Goal: Task Accomplishment & Management: Complete application form

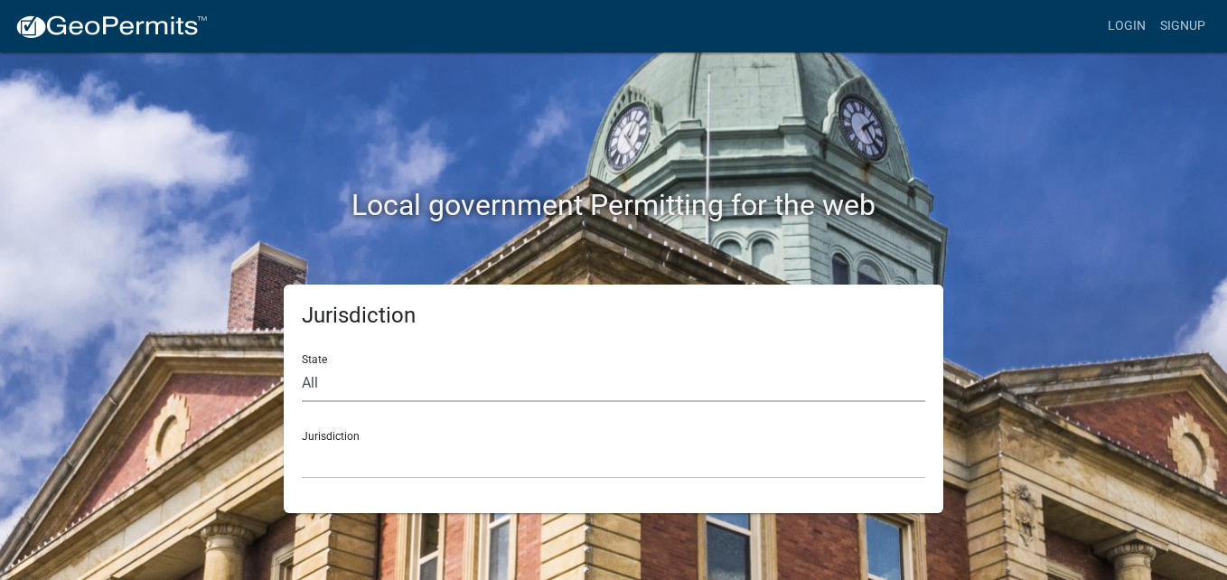
click at [351, 383] on select "All [US_STATE] [US_STATE] [US_STATE] [US_STATE] [US_STATE] [US_STATE] [US_STATE…" at bounding box center [614, 383] width 624 height 37
select select "[US_STATE]"
click at [302, 365] on select "All [US_STATE] [US_STATE] [US_STATE] [US_STATE] [US_STATE] [US_STATE] [US_STATE…" at bounding box center [614, 383] width 624 height 37
click at [399, 440] on div "Jurisdiction City of [GEOGRAPHIC_DATA], [US_STATE] City of [GEOGRAPHIC_DATA], […" at bounding box center [614, 448] width 624 height 62
click at [321, 446] on select "City of [GEOGRAPHIC_DATA], [US_STATE] City of [GEOGRAPHIC_DATA], [US_STATE] Cit…" at bounding box center [614, 460] width 624 height 37
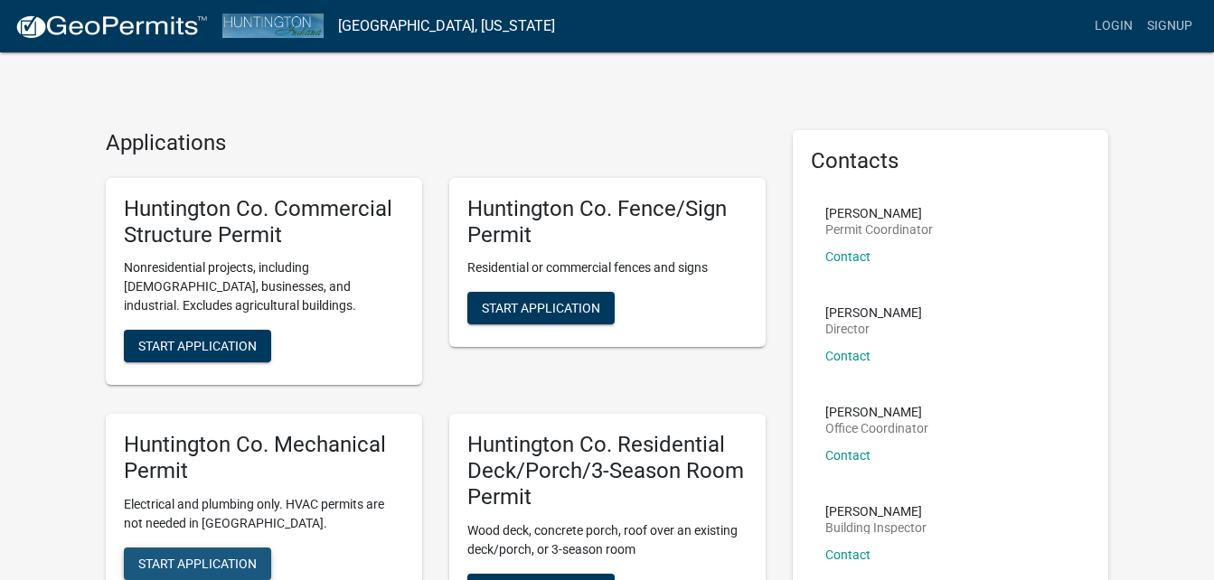
click at [190, 562] on span "Start Application" at bounding box center [197, 563] width 118 height 14
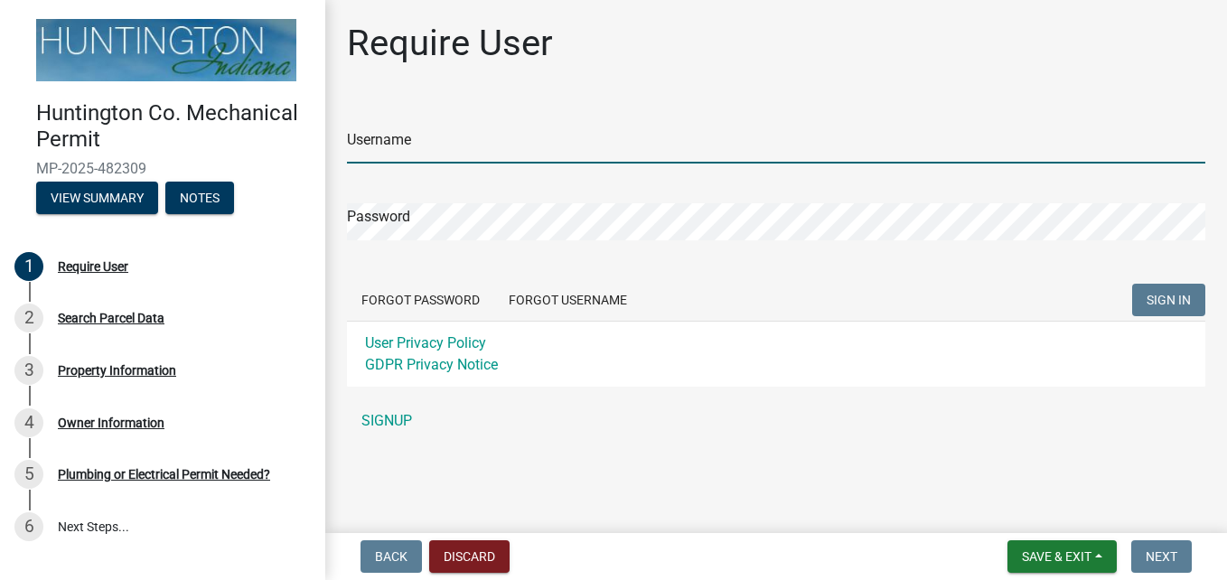
type input "Big daddy"
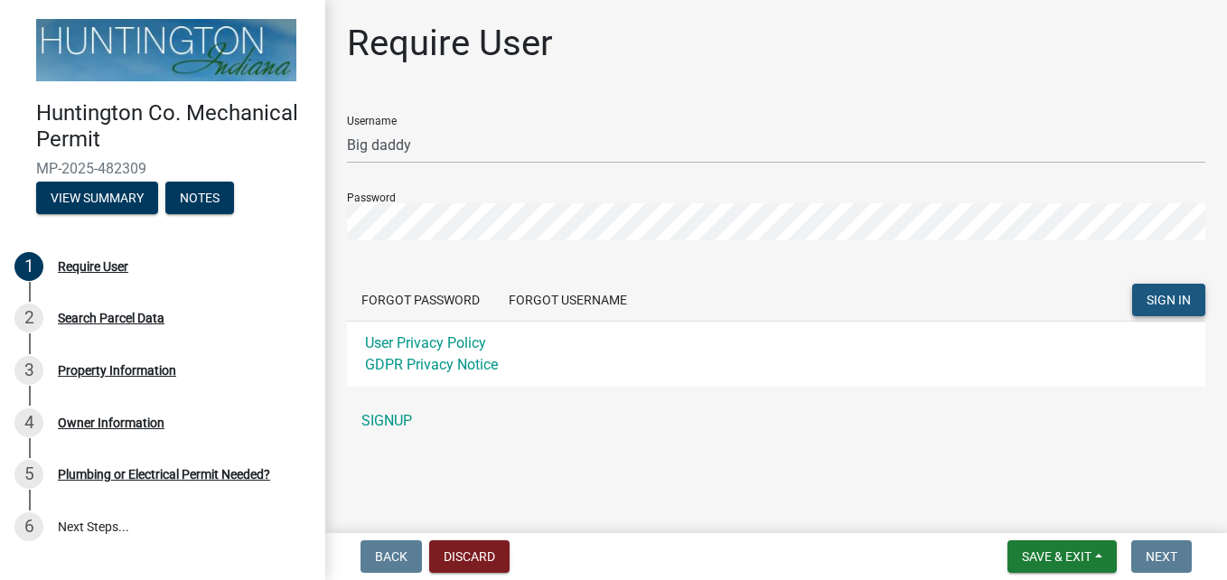
click at [1168, 301] on span "SIGN IN" at bounding box center [1169, 300] width 44 height 14
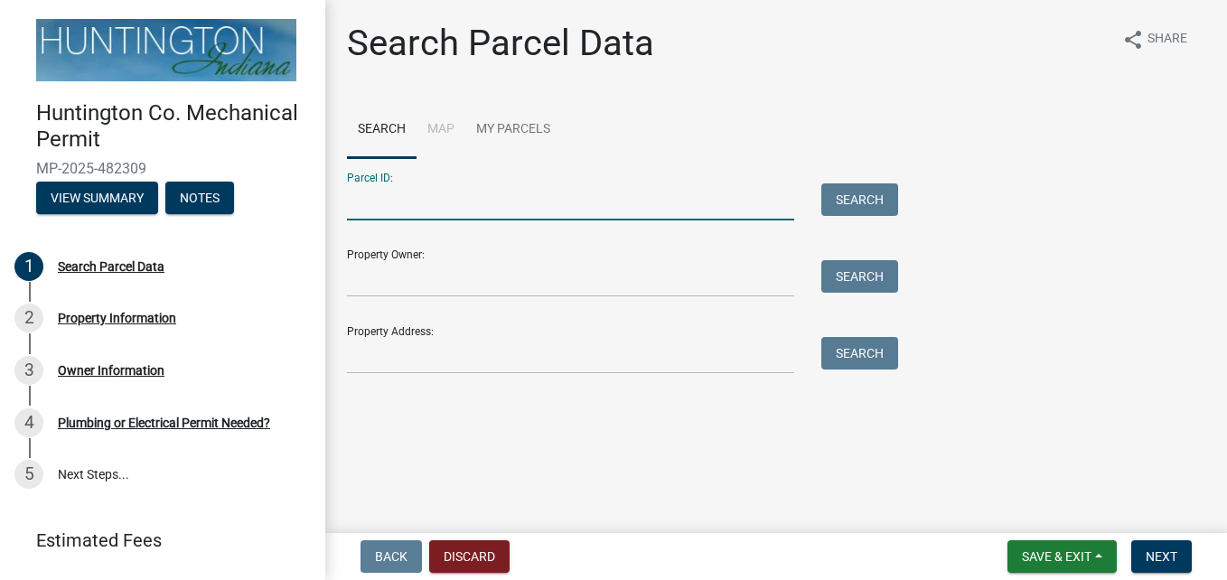
click at [485, 200] on input "Parcel ID:" at bounding box center [570, 201] width 447 height 37
type input "35-06-07-200-040.400-018"
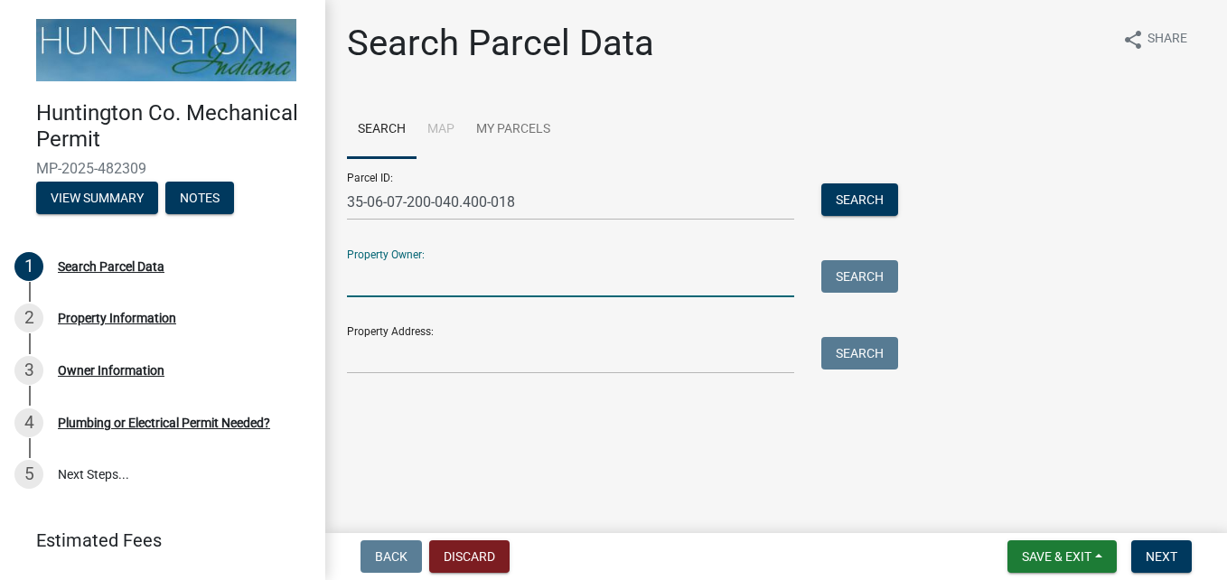
click at [475, 268] on input "Property Owner:" at bounding box center [570, 278] width 447 height 37
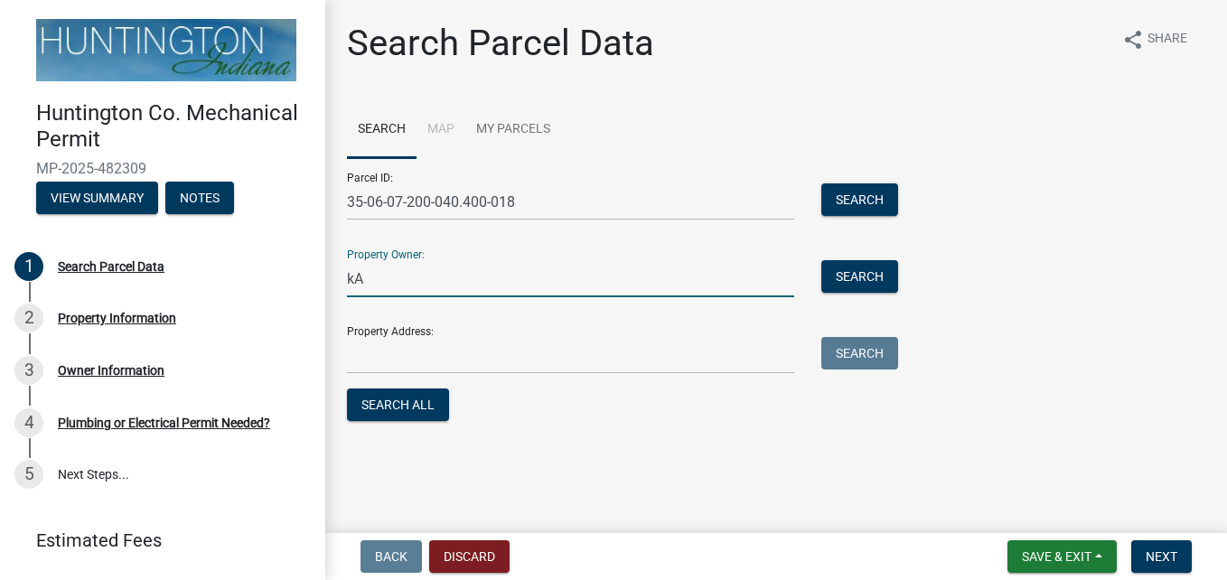
type input "k"
type input "[PERSON_NAME] & [PERSON_NAME]"
click at [478, 334] on div "Property Address: Search" at bounding box center [618, 343] width 542 height 62
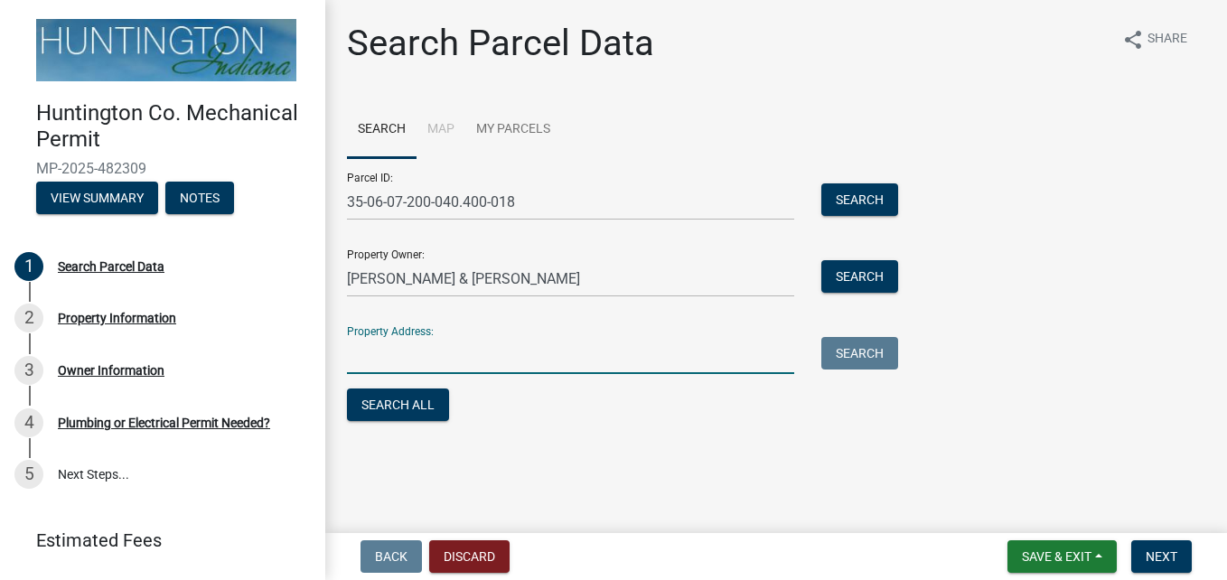
click at [481, 355] on input "Property Address:" at bounding box center [570, 355] width 447 height 37
type input "[STREET_ADDRESS][PERSON_NAME]"
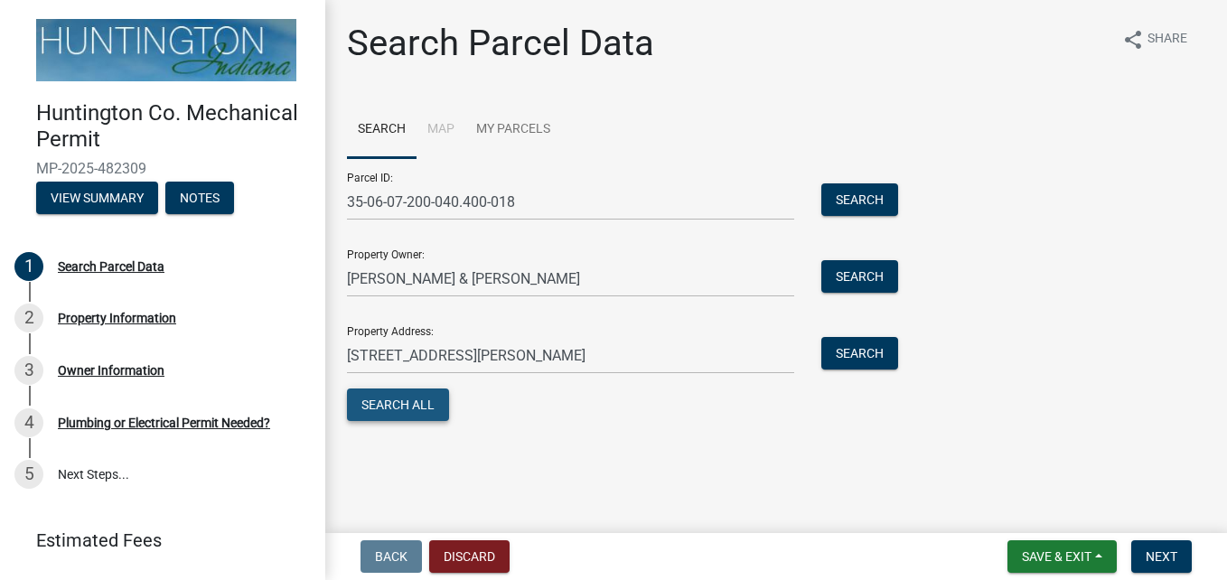
click at [406, 402] on button "Search All" at bounding box center [398, 405] width 102 height 33
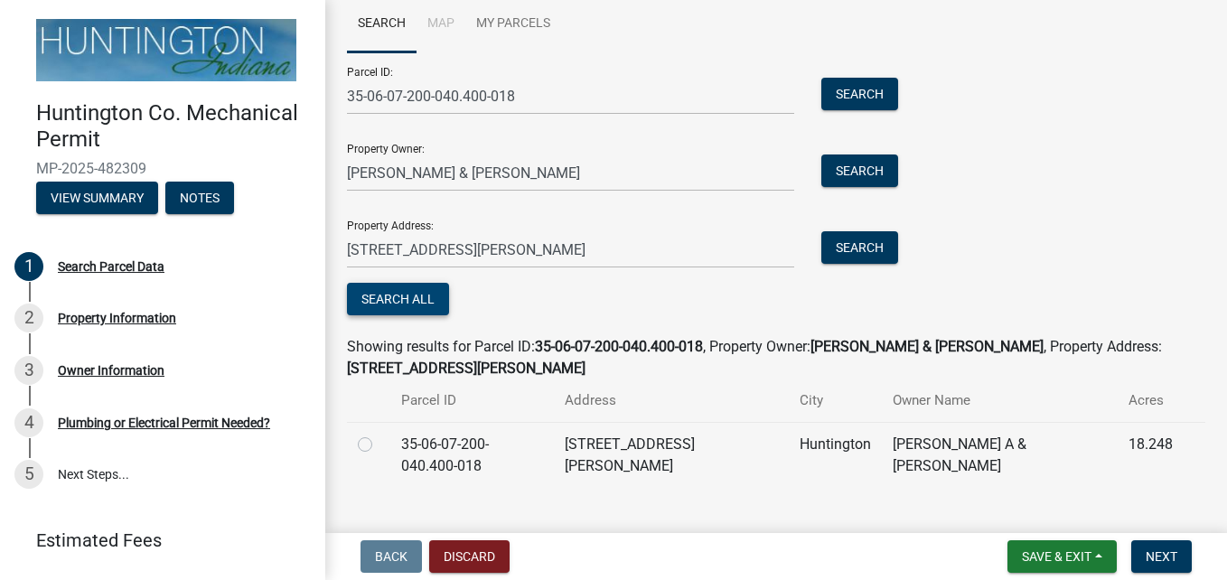
scroll to position [108, 0]
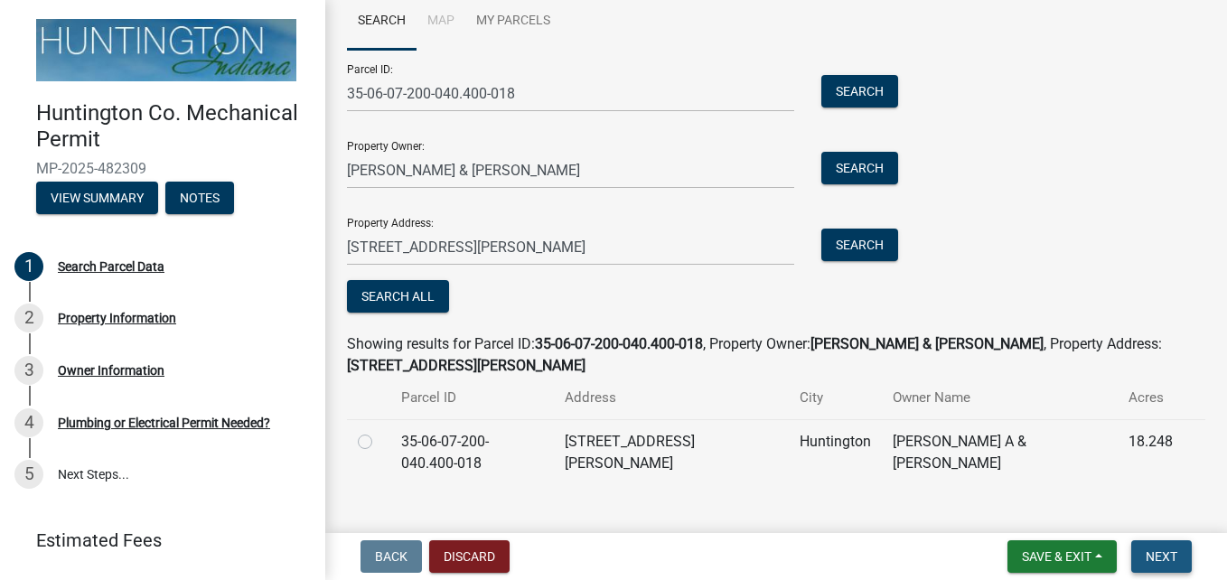
click at [1155, 550] on span "Next" at bounding box center [1162, 557] width 32 height 14
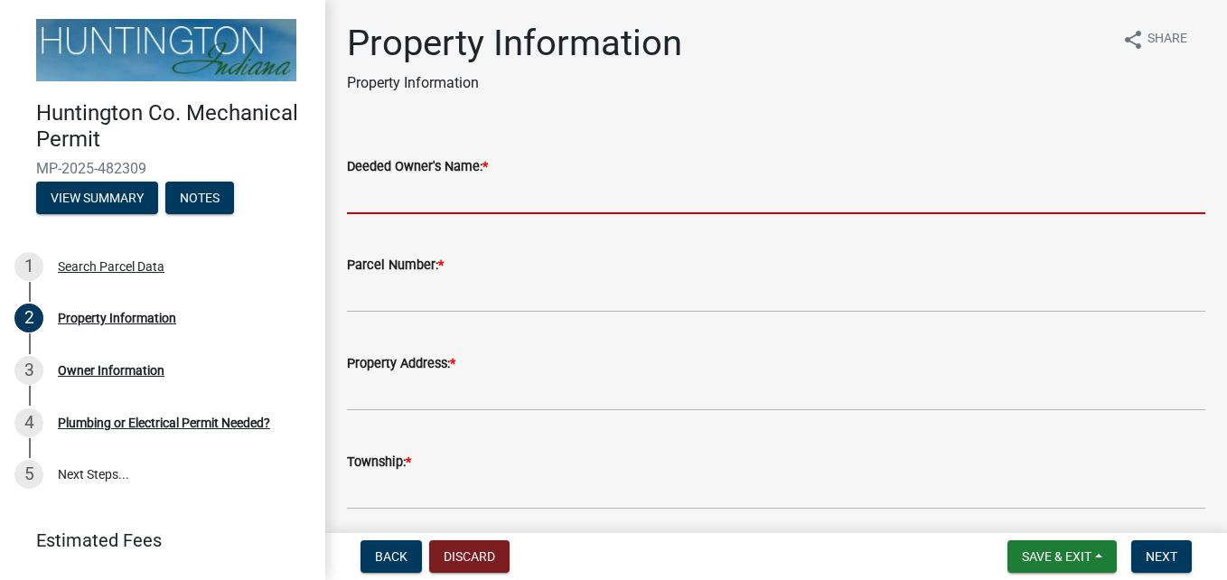
click at [399, 183] on input "Deeded Owner's Name: *" at bounding box center [776, 195] width 859 height 37
type input "[PERSON_NAME]"
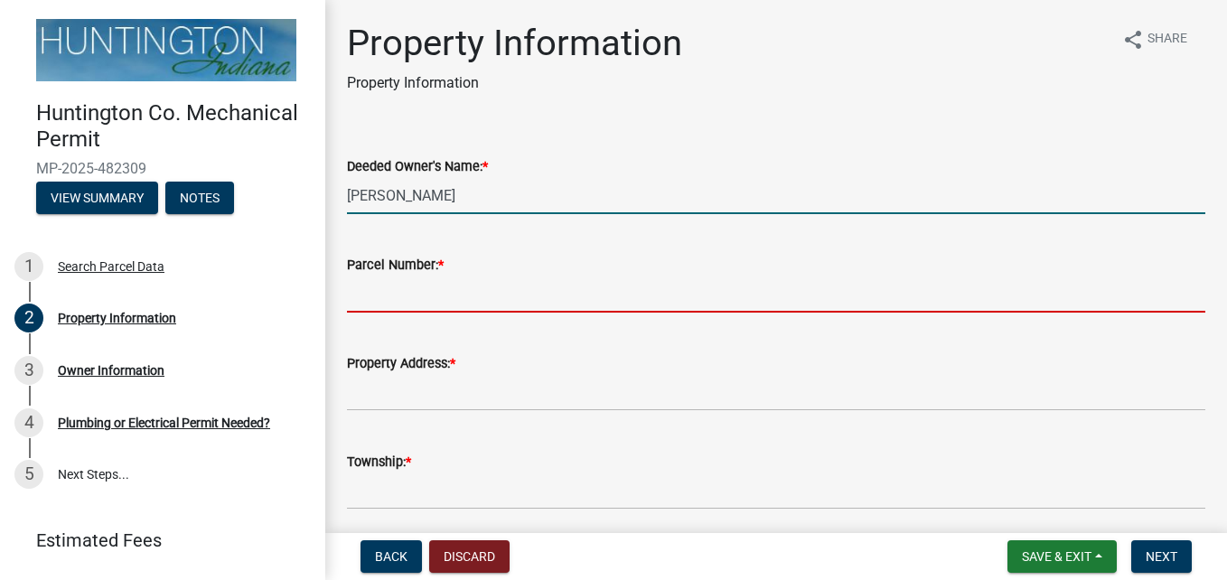
type input "35-12-06-300-049.300-016"
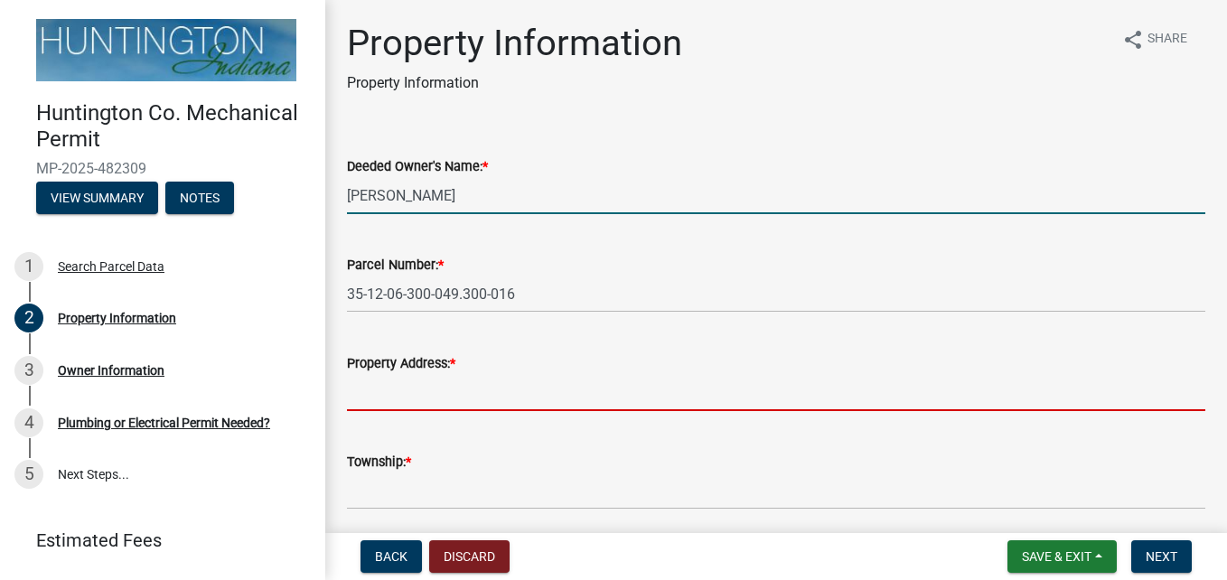
type input "[STREET_ADDRESS][PERSON_NAME]"
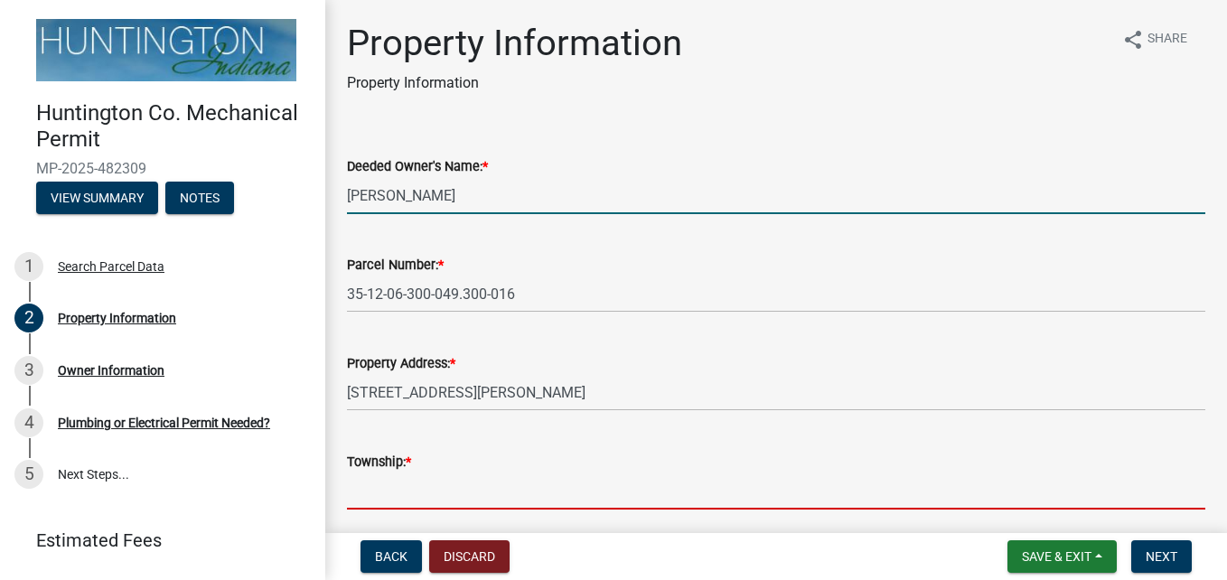
type input "Salamonie"
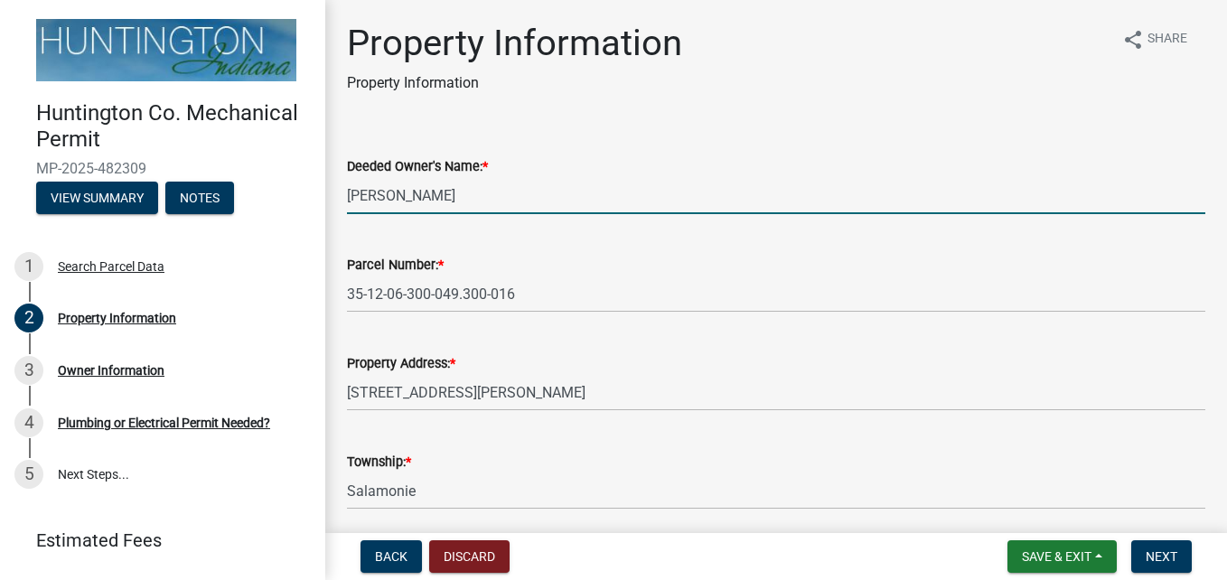
click at [503, 199] on input "[PERSON_NAME]" at bounding box center [776, 195] width 859 height 37
type input "B"
type input "[PERSON_NAME] & [PERSON_NAME]"
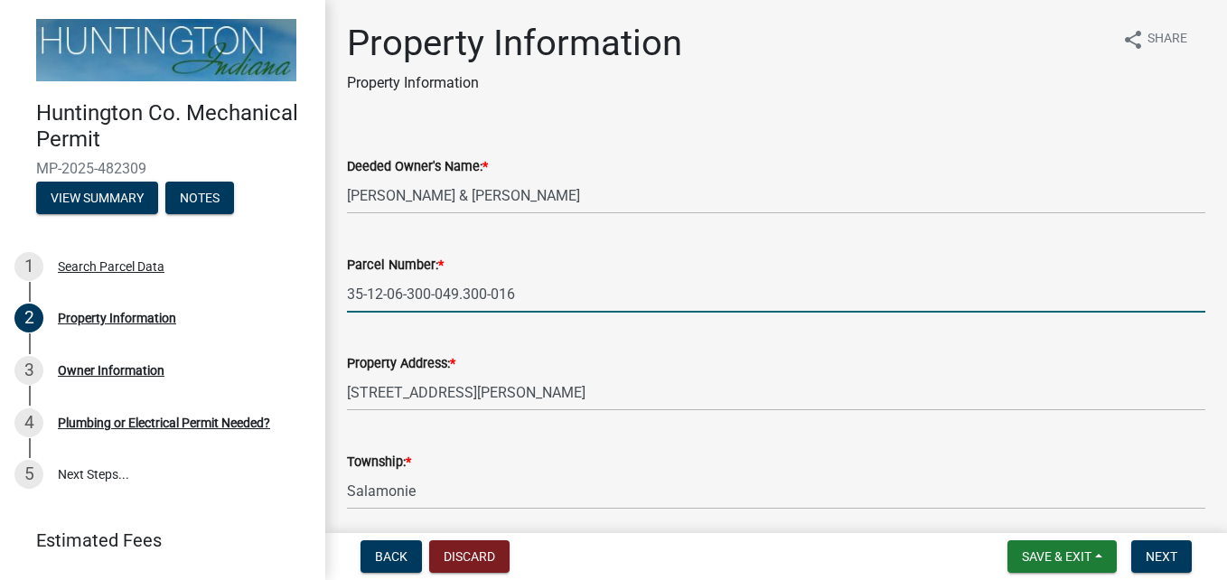
click at [527, 296] on input "35-12-06-300-049.300-016" at bounding box center [776, 294] width 859 height 37
type input "35-06-07-200-040.400-018"
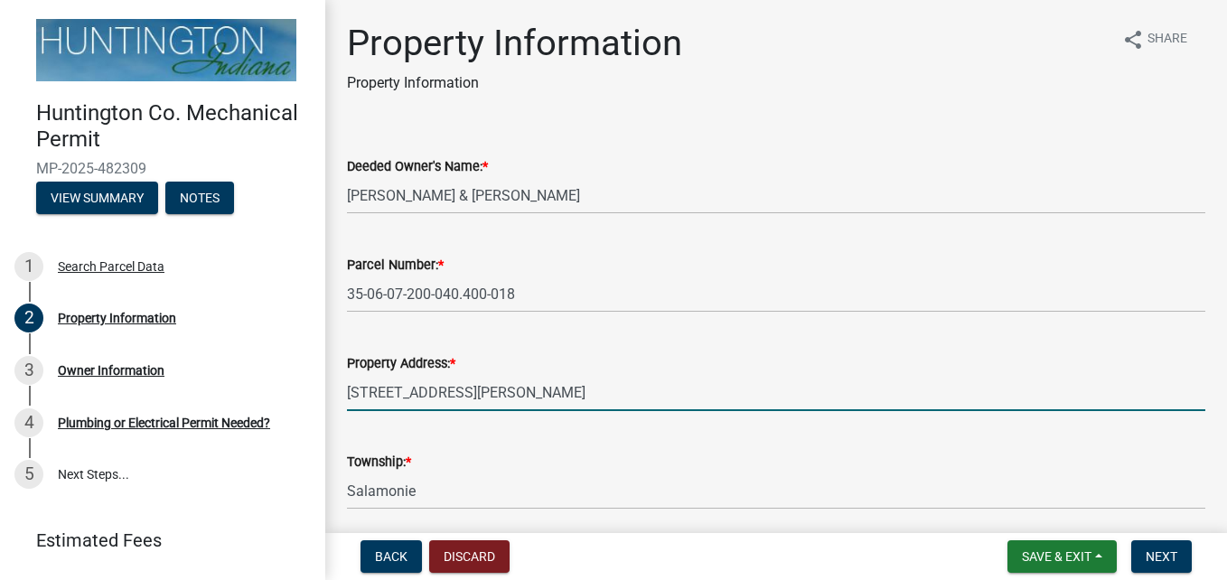
click at [496, 391] on input "[STREET_ADDRESS][PERSON_NAME]" at bounding box center [776, 392] width 859 height 37
type input "6"
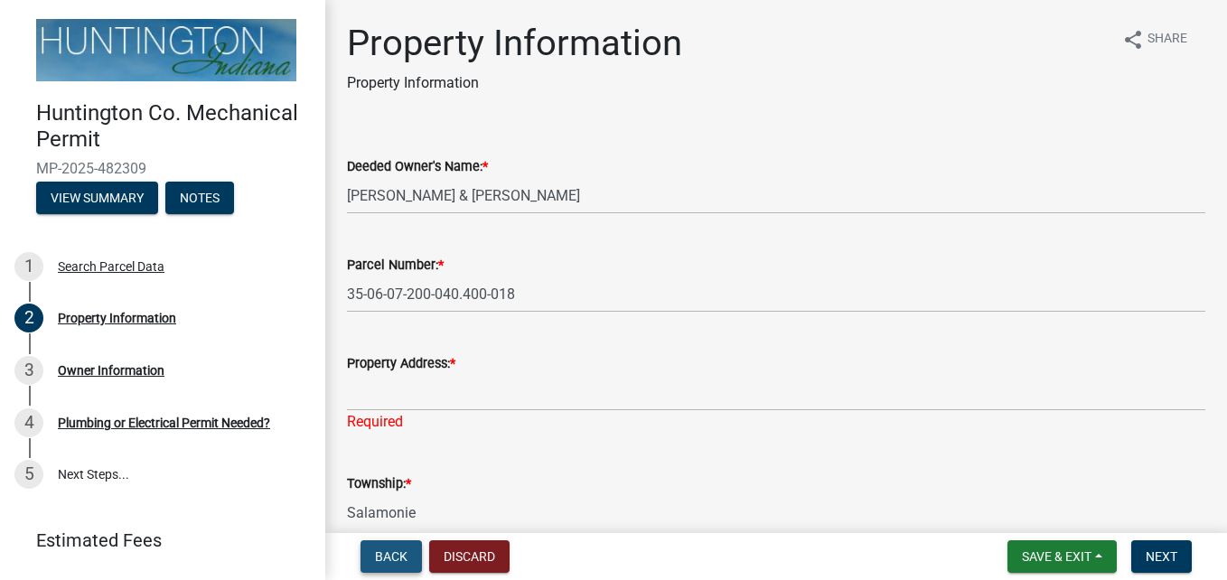
click at [395, 550] on span "Back" at bounding box center [391, 557] width 33 height 14
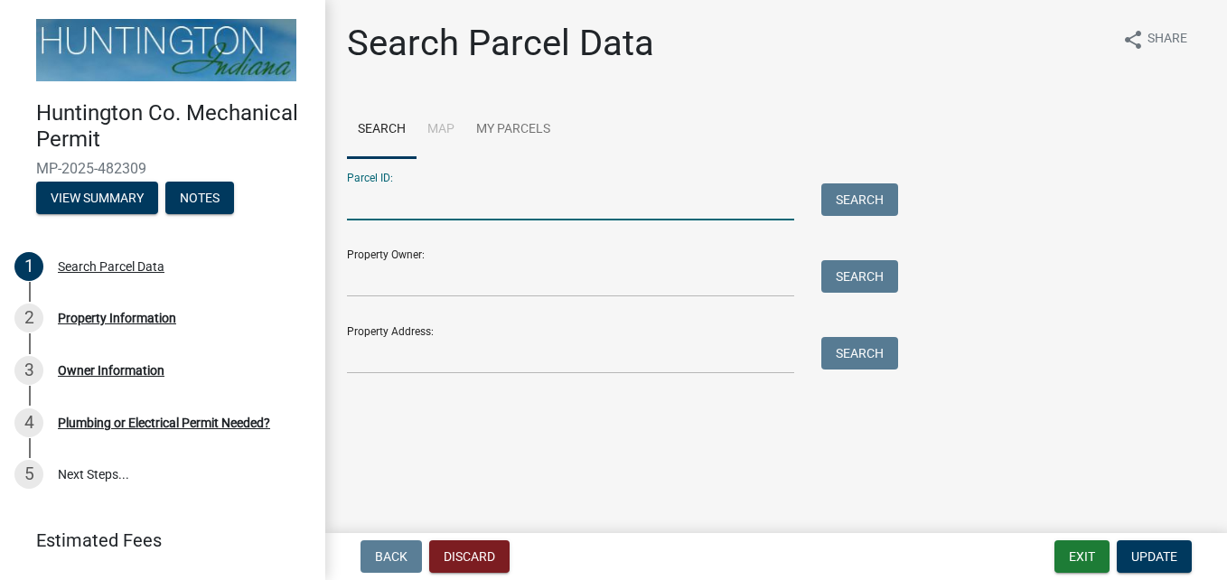
click at [394, 204] on input "Parcel ID:" at bounding box center [570, 201] width 447 height 37
type input "35-06-07-200-040.400-018"
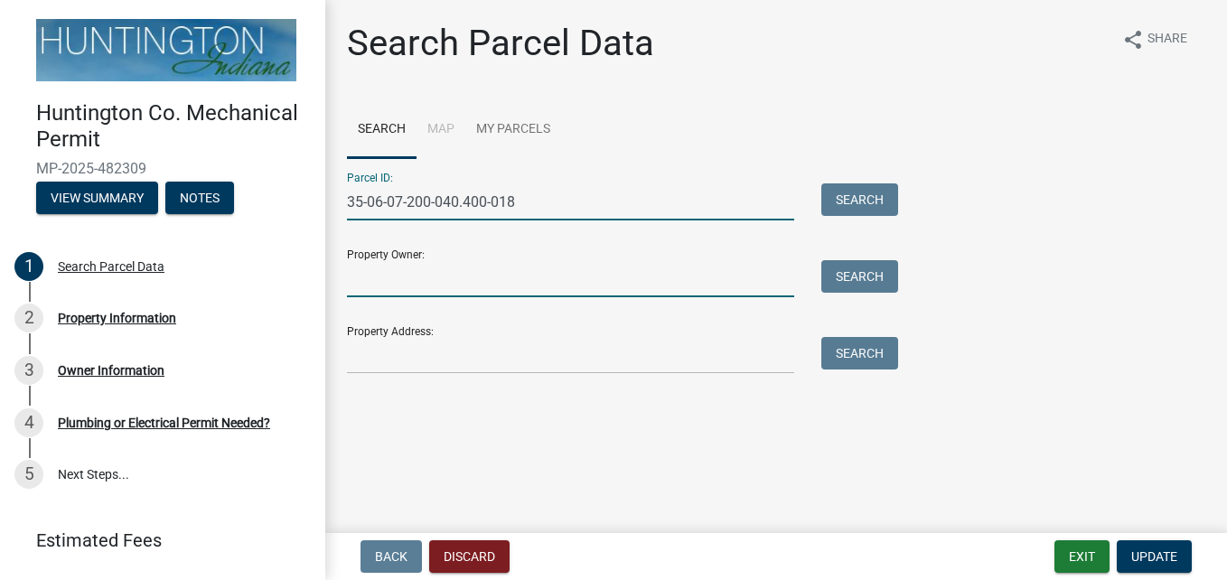
type input "[PERSON_NAME] & [PERSON_NAME]"
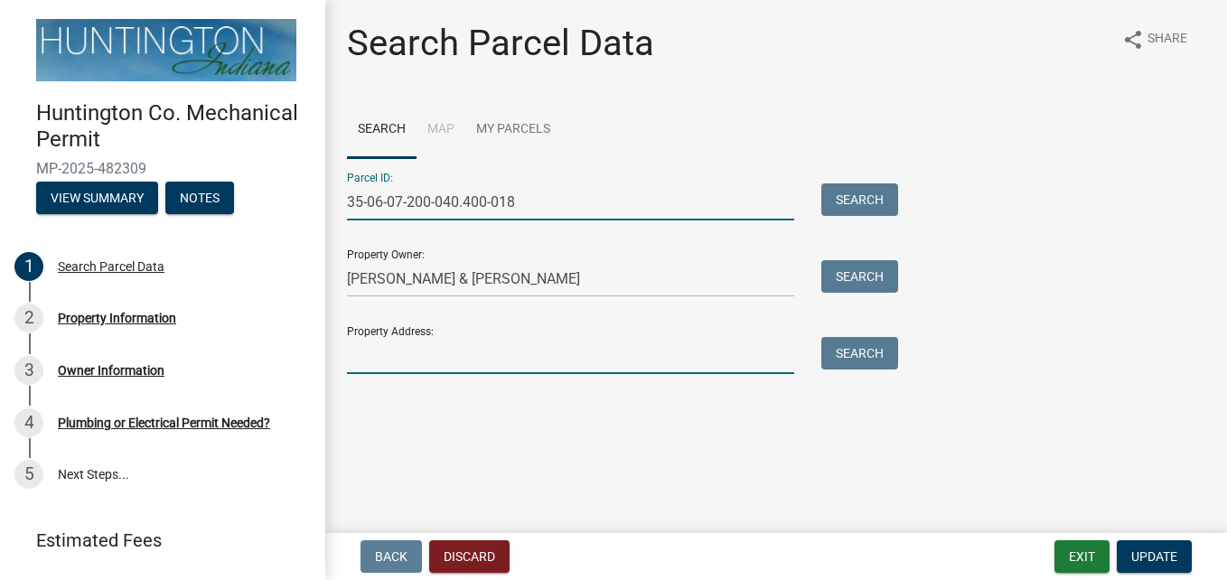
type input "[STREET_ADDRESS][PERSON_NAME]"
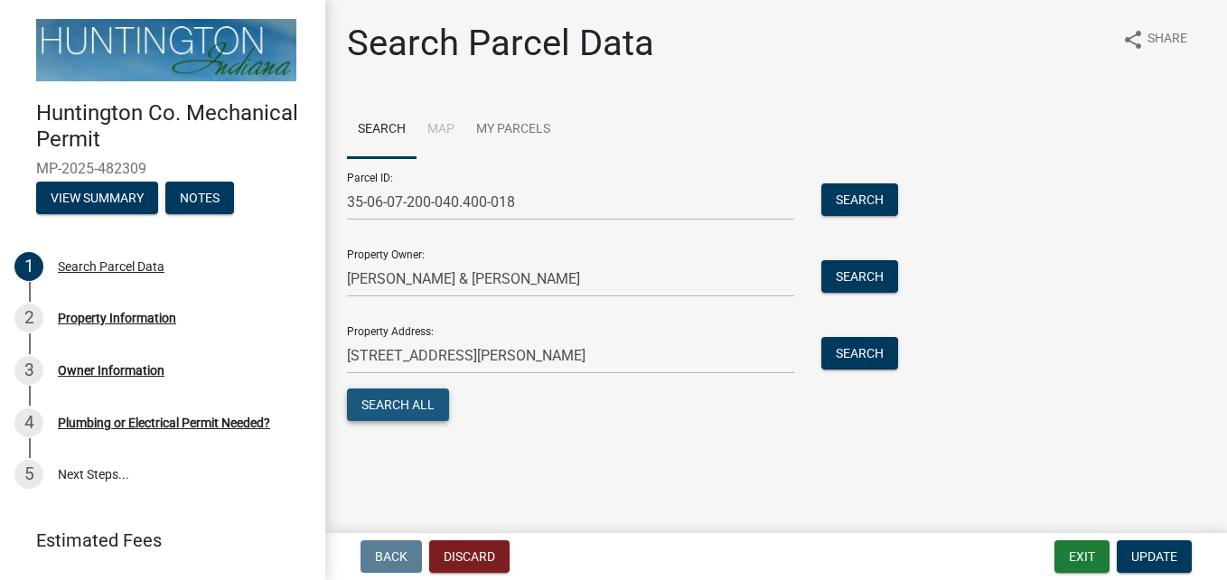
click at [408, 396] on button "Search All" at bounding box center [398, 405] width 102 height 33
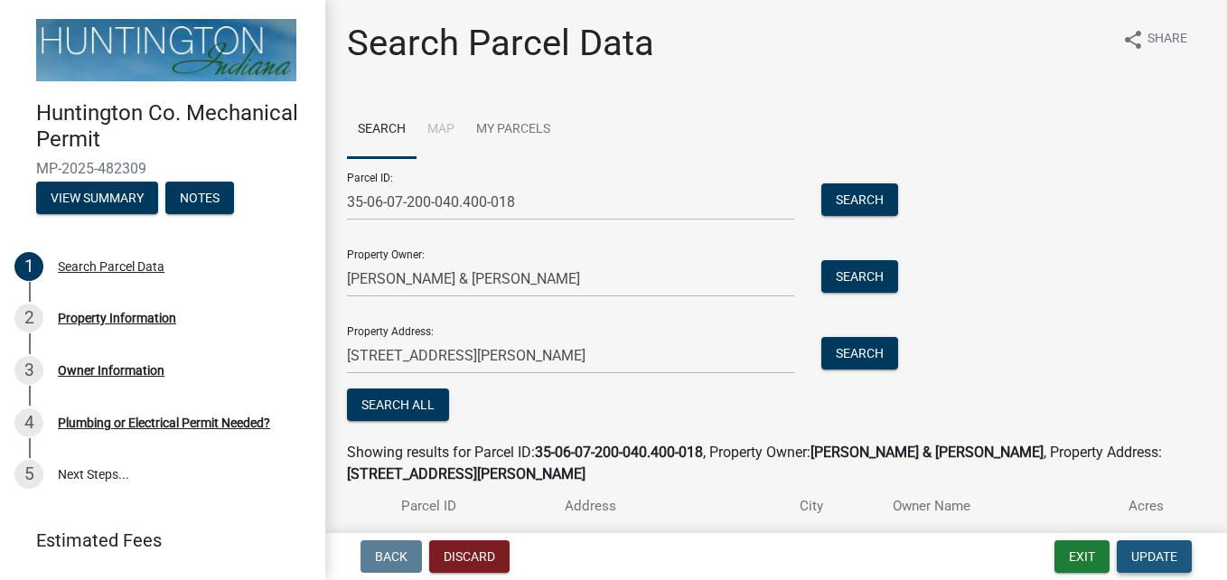
click at [1149, 551] on span "Update" at bounding box center [1155, 557] width 46 height 14
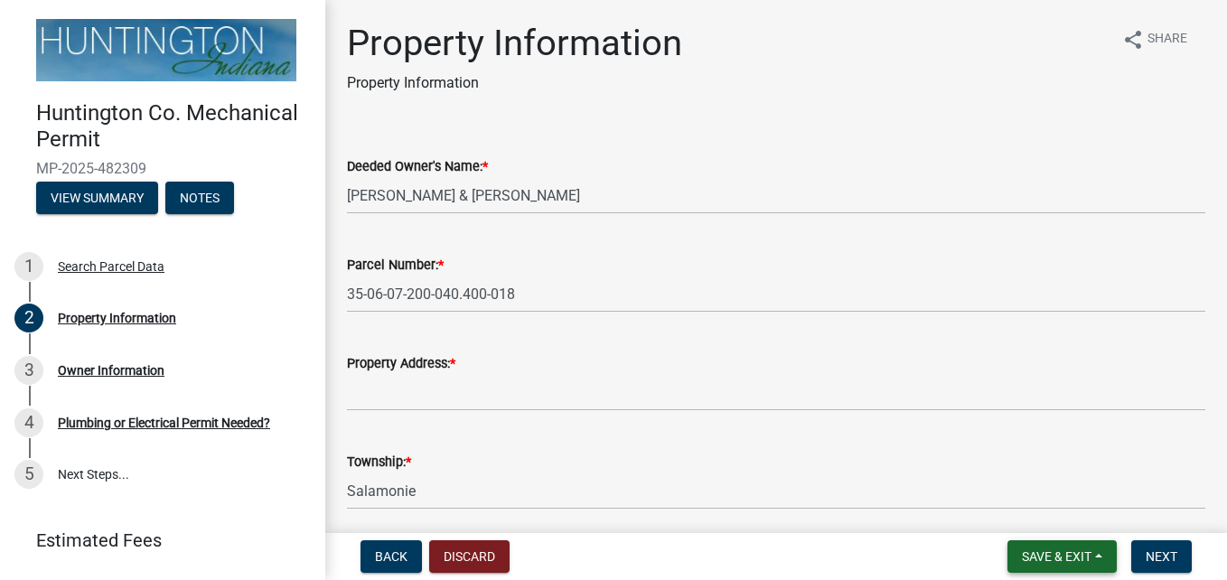
click at [1022, 556] on span "Save & Exit" at bounding box center [1057, 557] width 70 height 14
click at [1007, 464] on button "Save" at bounding box center [1045, 466] width 145 height 43
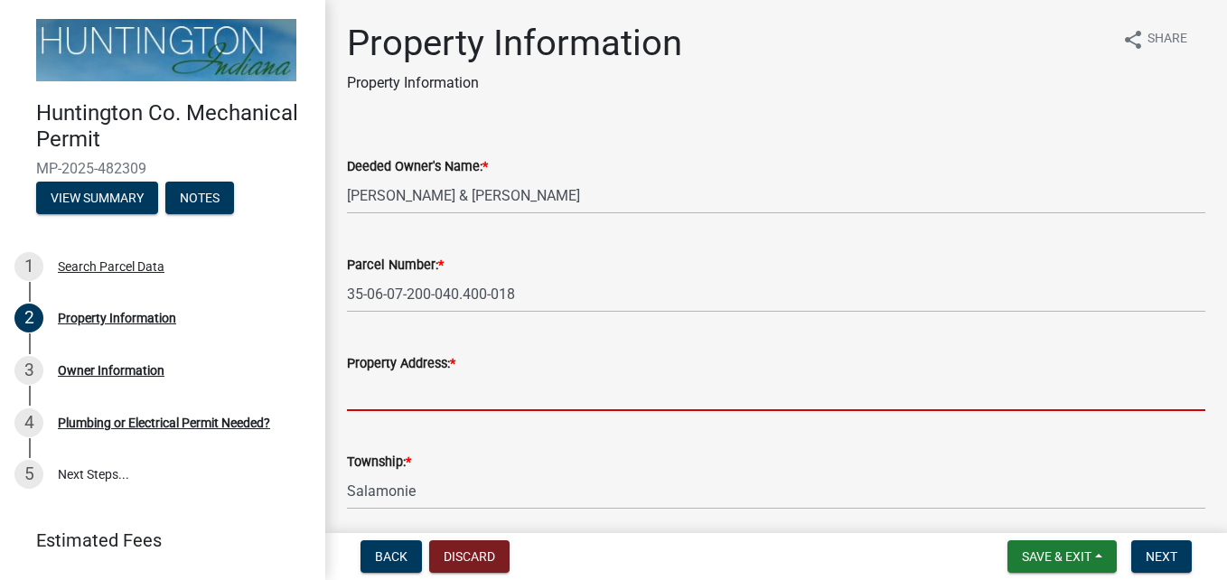
click at [522, 381] on input "Property Address: *" at bounding box center [776, 392] width 859 height 37
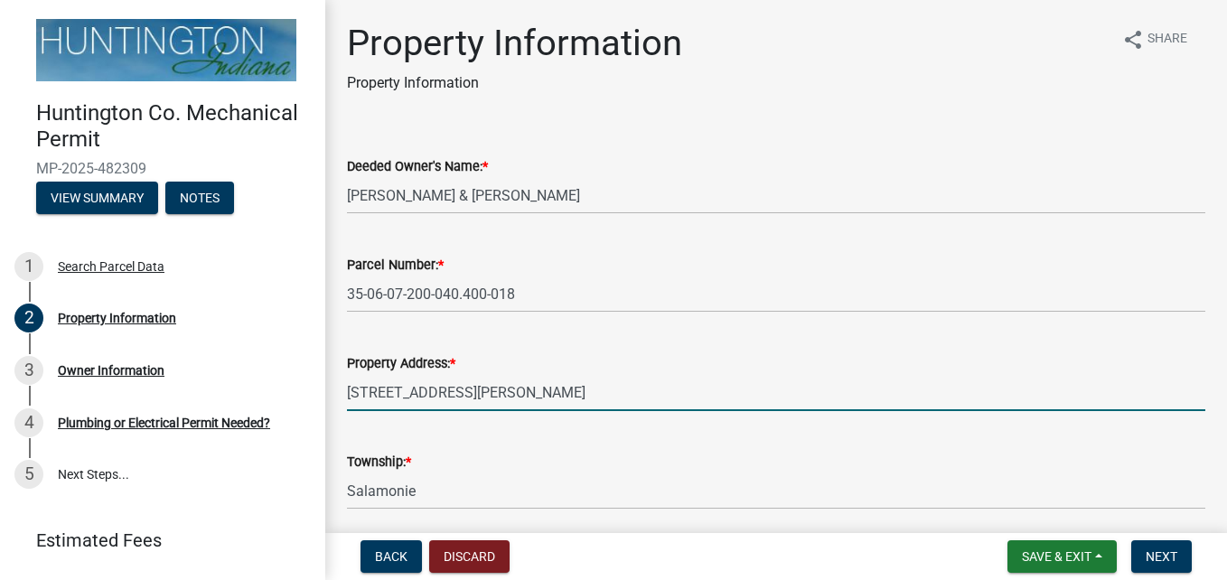
type input "[STREET_ADDRESS][PERSON_NAME]"
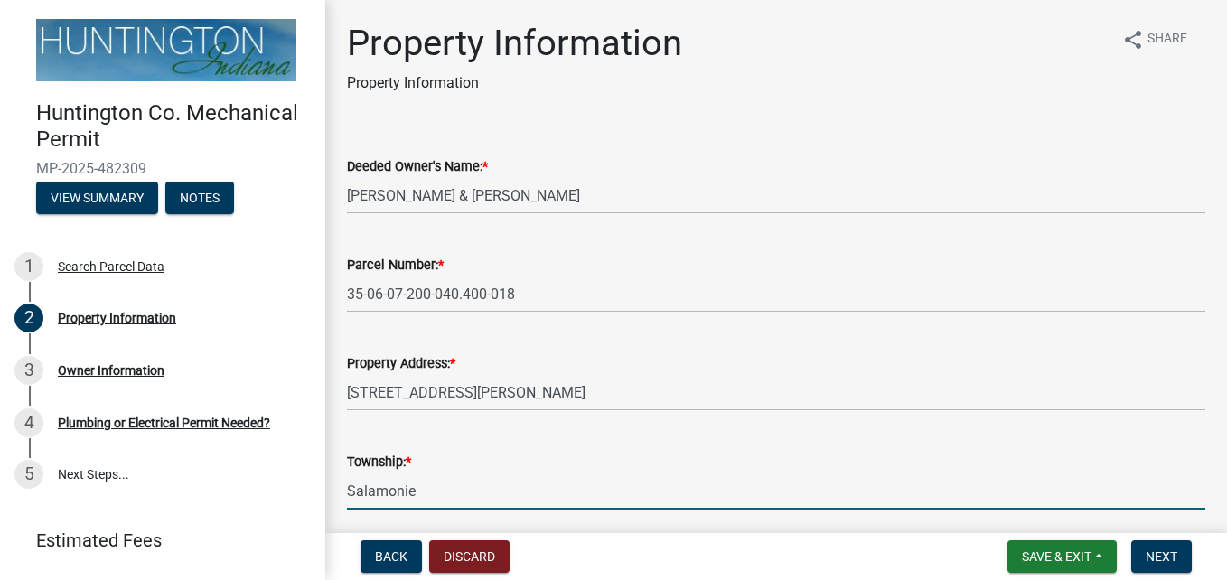
click at [437, 491] on input "Salamonie" at bounding box center [776, 491] width 859 height 37
type input "S"
type input "Union"
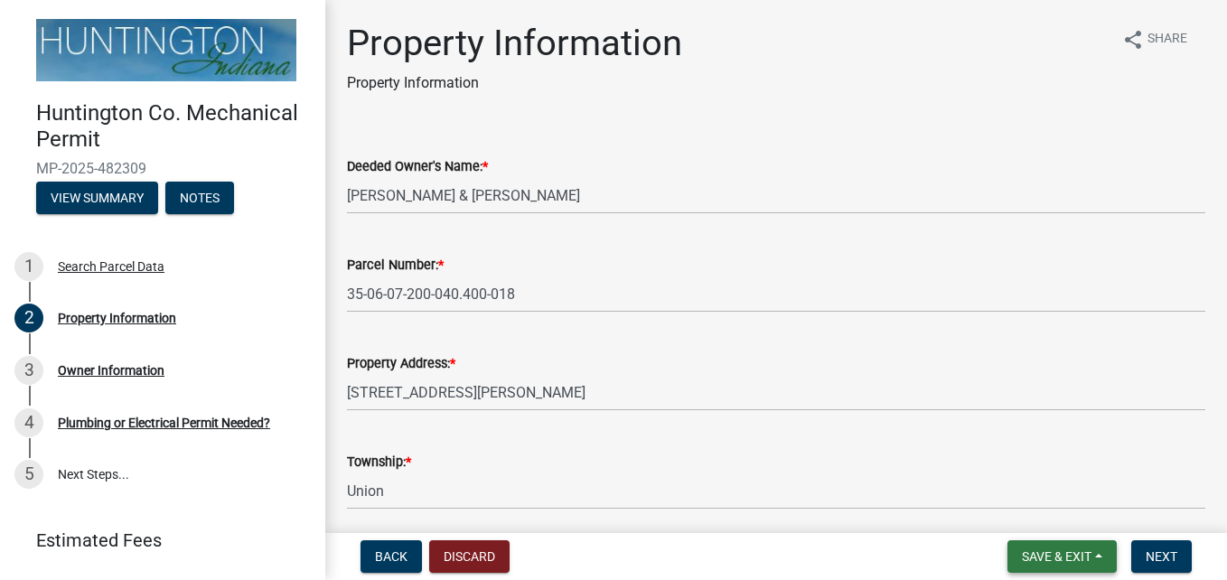
click at [1032, 557] on span "Save & Exit" at bounding box center [1057, 557] width 70 height 14
click at [1003, 467] on button "Save" at bounding box center [1045, 466] width 145 height 43
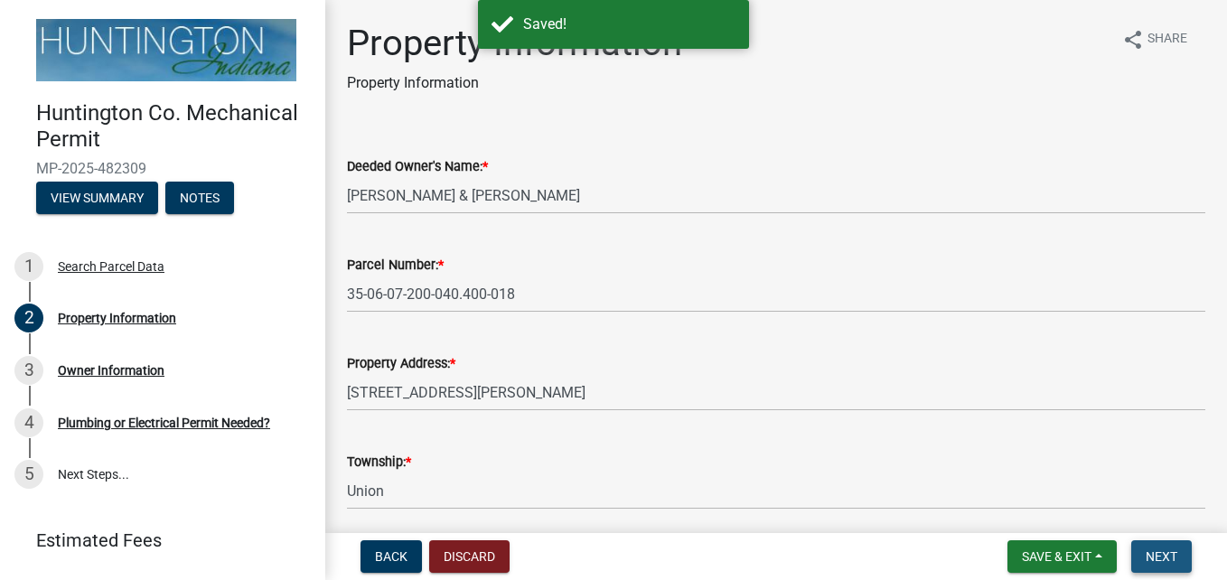
click at [1163, 551] on span "Next" at bounding box center [1162, 557] width 32 height 14
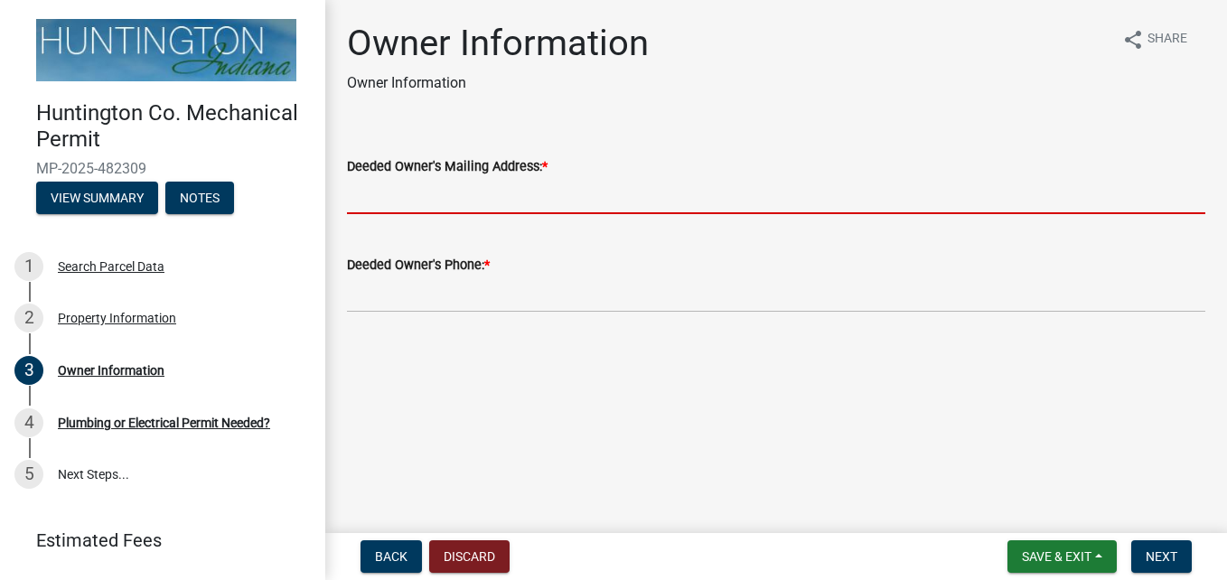
click at [440, 194] on input "Deeded Owner's Mailing Address: *" at bounding box center [776, 195] width 859 height 37
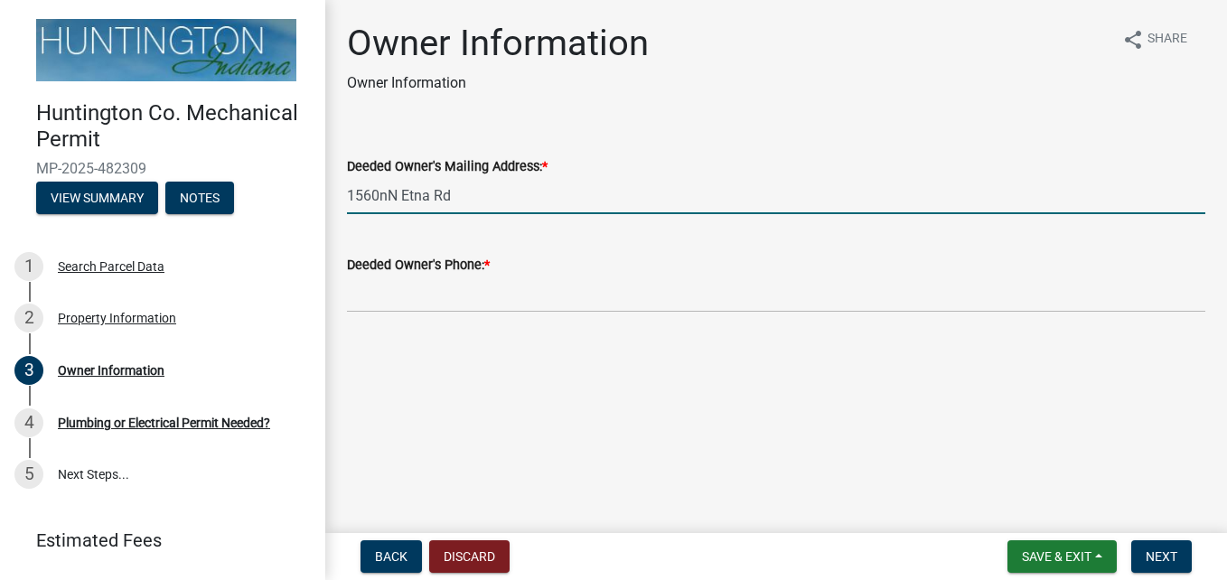
click at [399, 193] on input "1560nN Etna Rd" at bounding box center [776, 195] width 859 height 37
type input "[STREET_ADDRESS]"
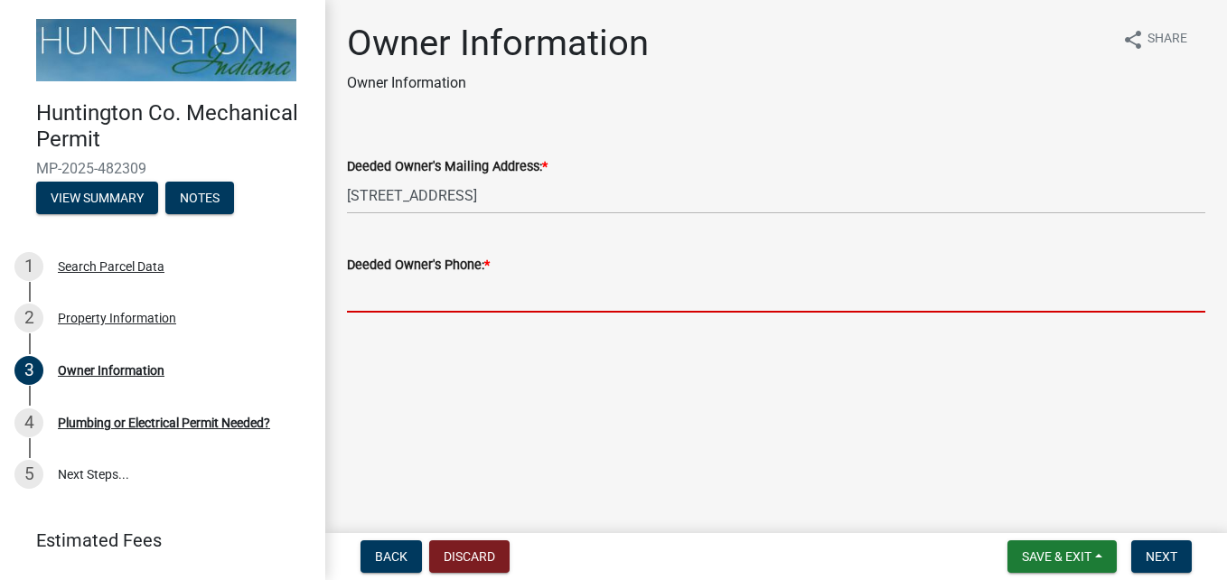
click at [483, 279] on input "Deeded Owner's Phone: *" at bounding box center [776, 294] width 859 height 37
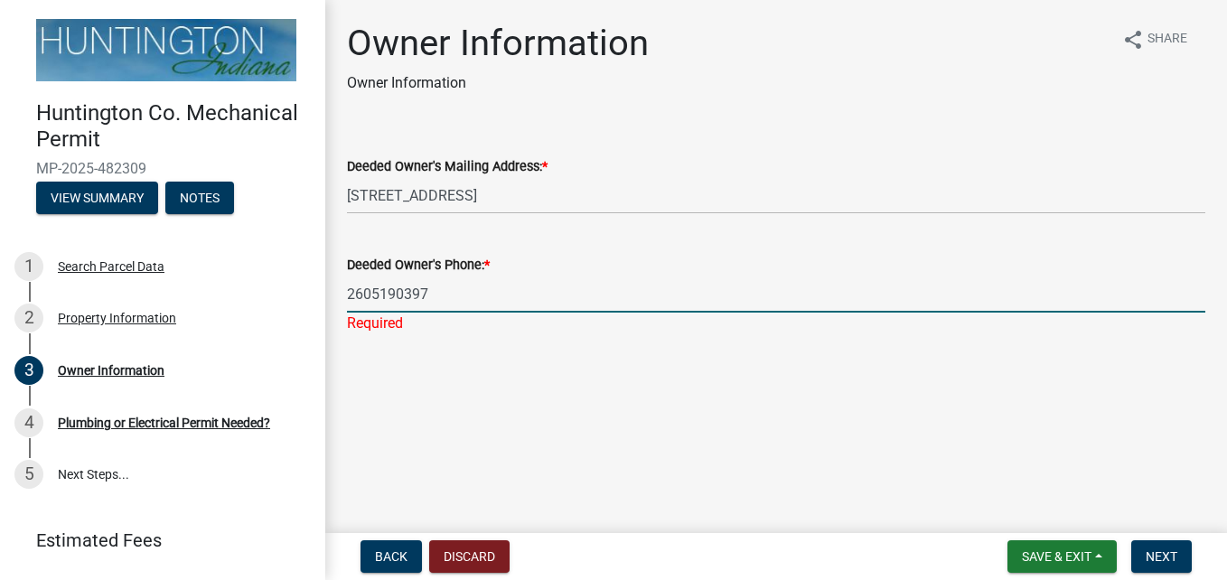
type input "2605190397"
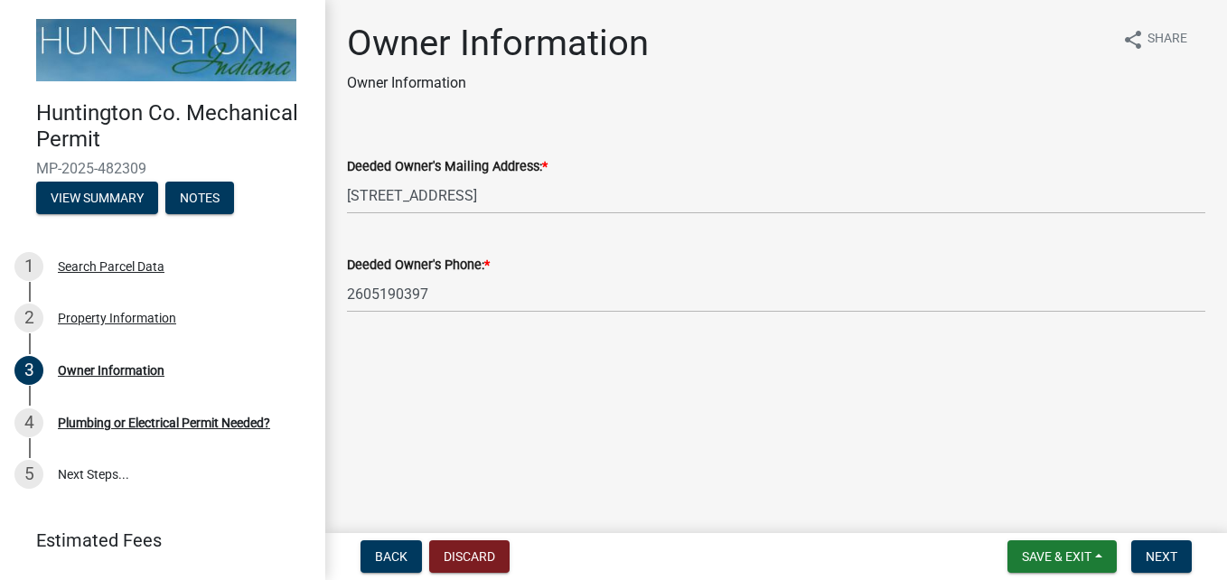
drag, startPoint x: 345, startPoint y: 280, endPoint x: 349, endPoint y: 290, distance: 10.6
click at [349, 290] on div "Deeded Owner's Phone: * [PHONE_NUMBER]" at bounding box center [777, 271] width 886 height 84
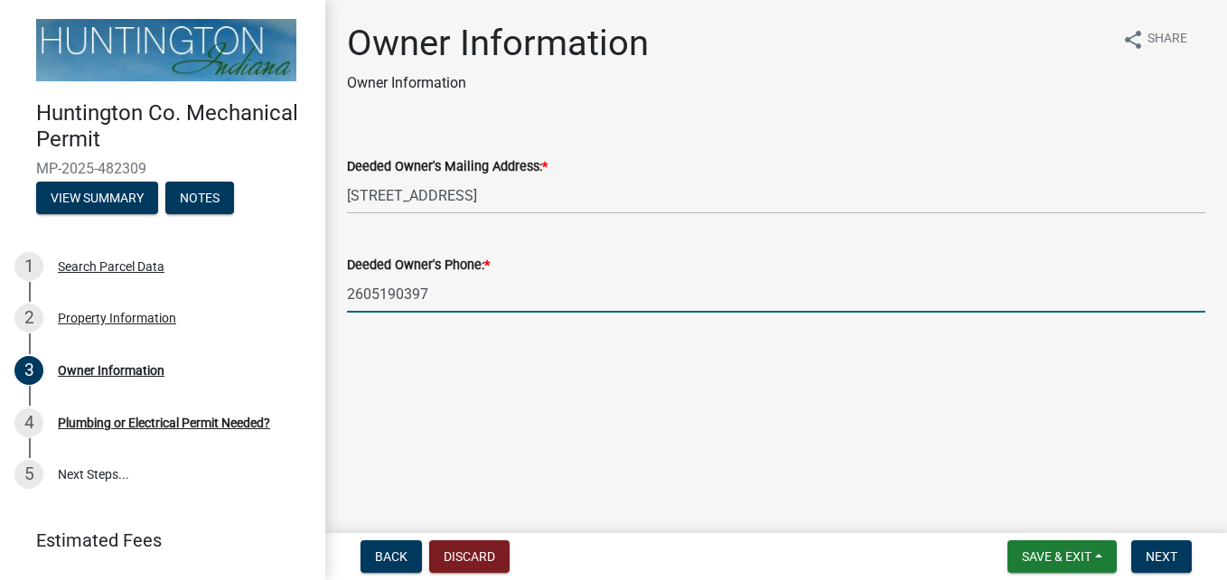
click at [351, 292] on input "2605190397" at bounding box center [776, 294] width 859 height 37
click at [346, 294] on div "Deeded Owner's Phone: * [PHONE_NUMBER]" at bounding box center [777, 271] width 886 height 84
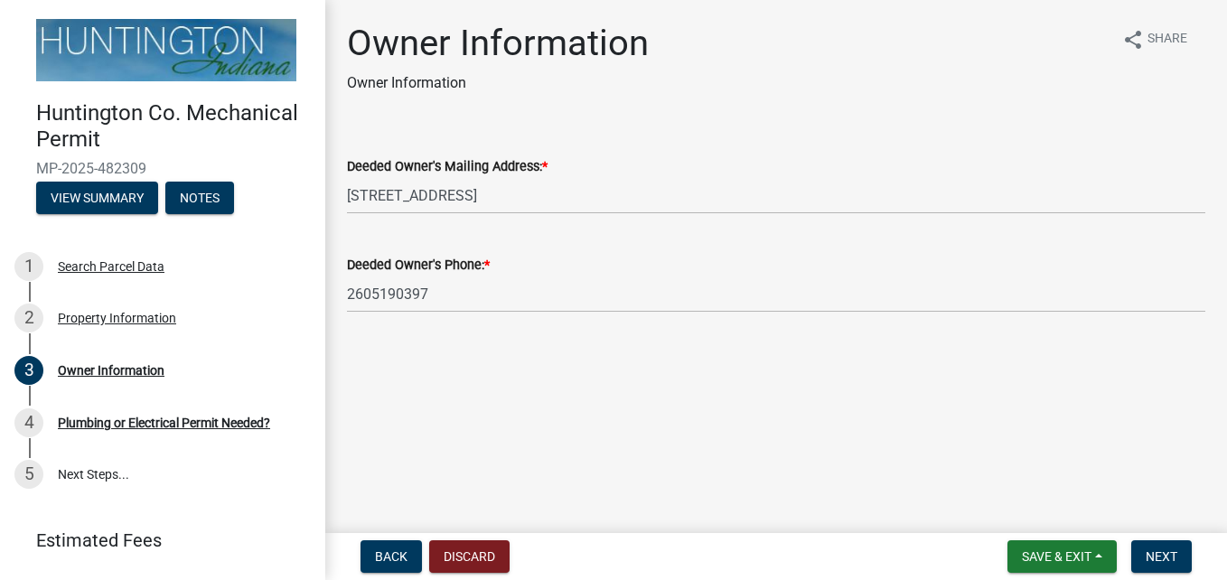
click at [346, 294] on div "Deeded Owner's Phone: * [PHONE_NUMBER]" at bounding box center [777, 271] width 886 height 84
click at [1154, 552] on span "Next" at bounding box center [1162, 557] width 32 height 14
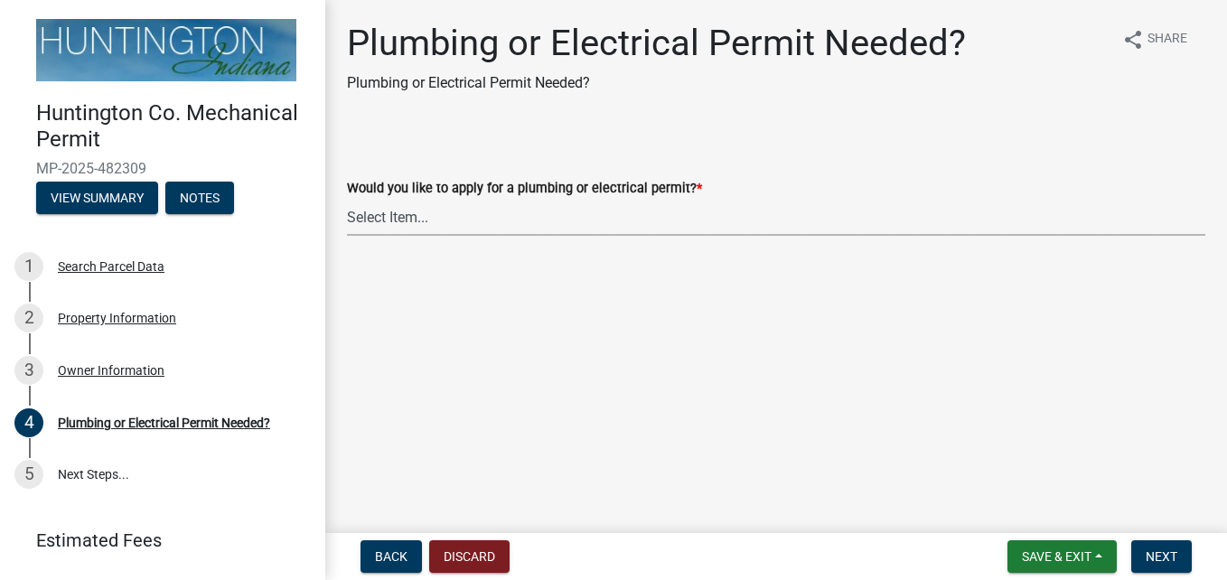
click at [390, 221] on select "Select Item... plumbing electrical" at bounding box center [776, 217] width 859 height 37
click at [347, 199] on select "Select Item... plumbing electrical" at bounding box center [776, 217] width 859 height 37
select select "1b1ab0c1-eb36-4ed4-85d2-a311fbae4f76"
drag, startPoint x: 1172, startPoint y: 551, endPoint x: 729, endPoint y: 400, distance: 467.9
click at [729, 400] on main "Plumbing or Electrical Permit Needed? Plumbing or Electrical Permit Needed? sha…" at bounding box center [776, 263] width 902 height 526
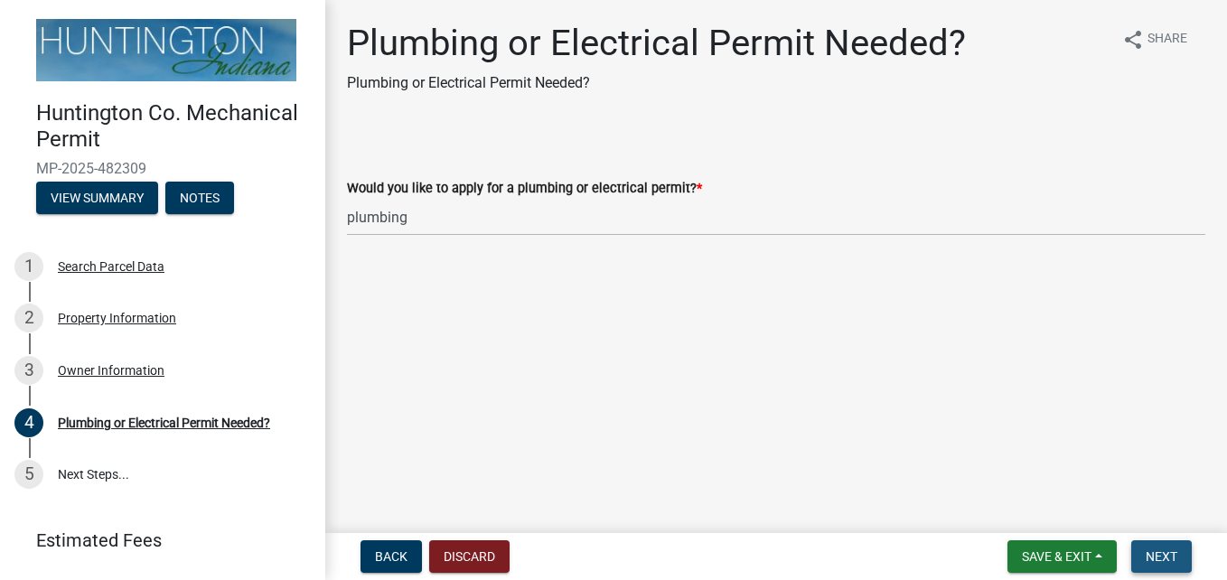
click at [1153, 553] on span "Next" at bounding box center [1162, 557] width 32 height 14
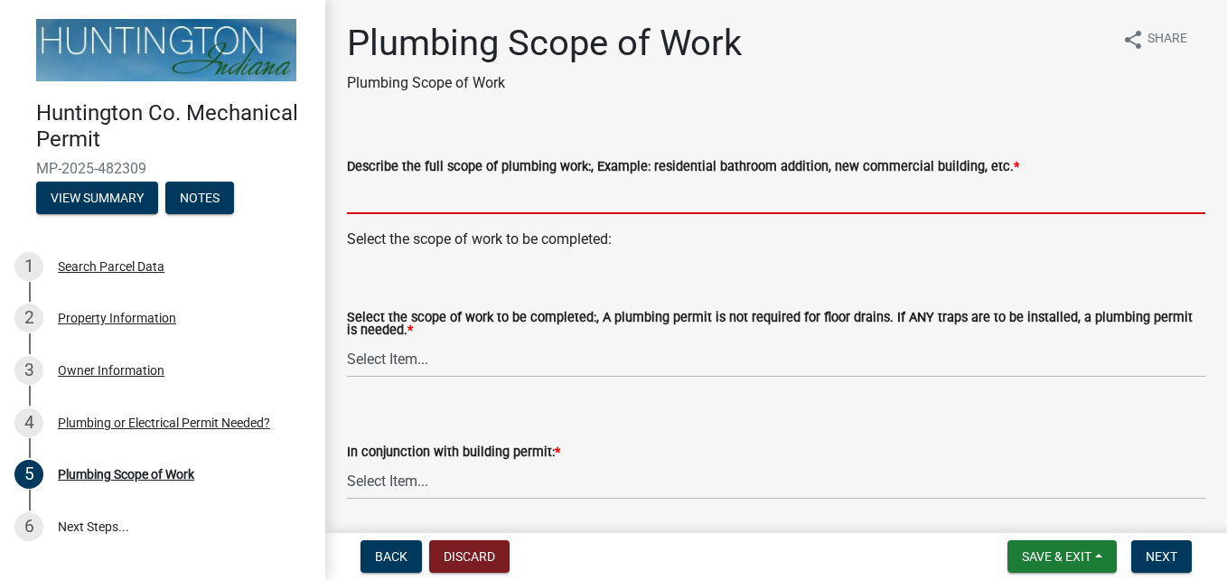
click at [563, 196] on input "Describe the full scope of plumbing work:, Example: residential bathroom additi…" at bounding box center [776, 195] width 859 height 37
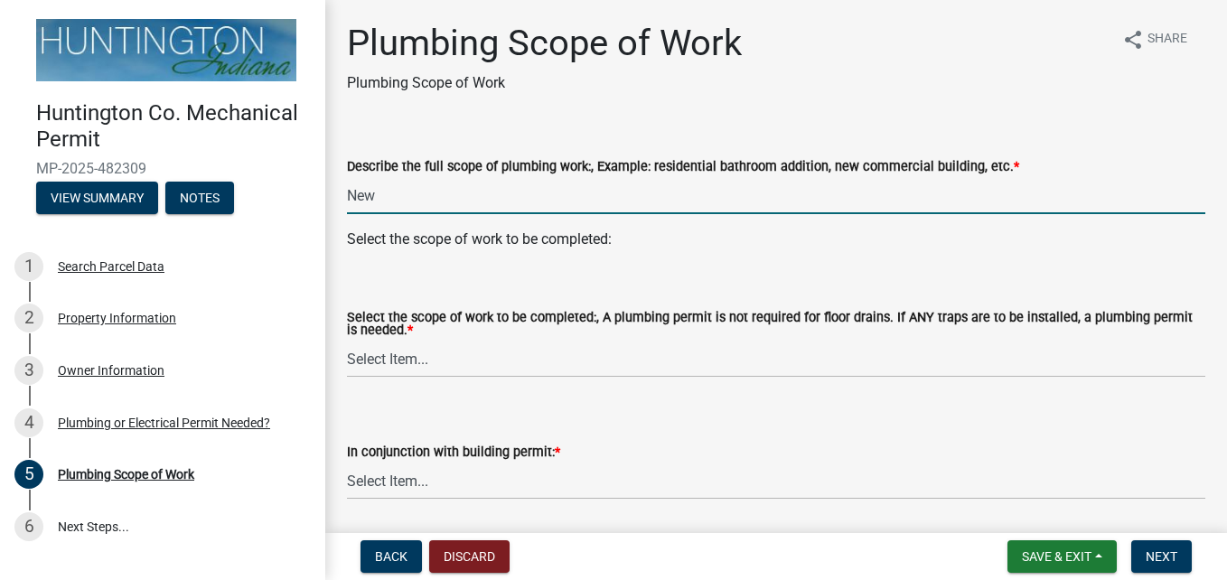
type input "New Barndominium , running drains for kit and bathroom and mechanical room."
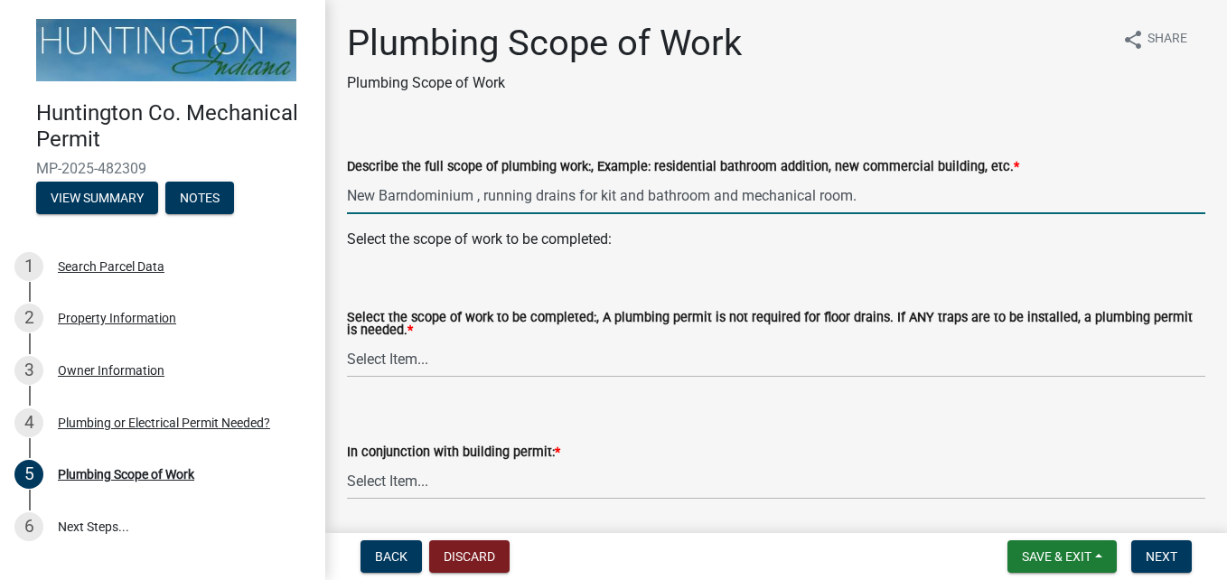
type input "5 traps"
type input "8 dfu"
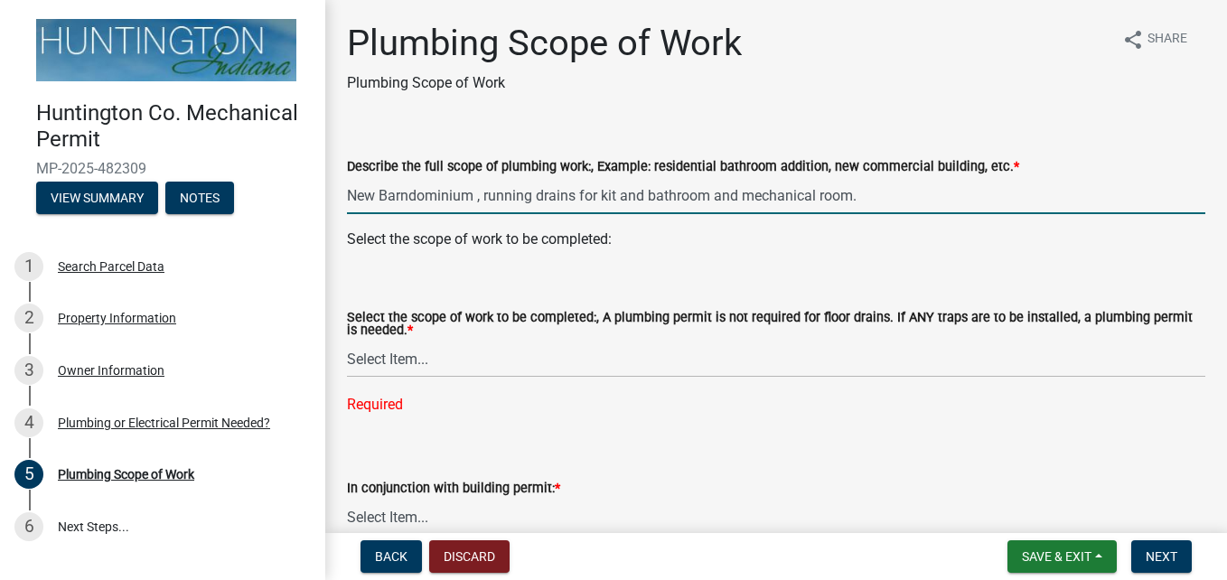
click at [708, 189] on input "New Barndominium , running drains for kit and bathroom and mechanical room." at bounding box center [776, 195] width 859 height 37
type input "New Barndominium , running drains for kit and bathrooms and mechanical room."
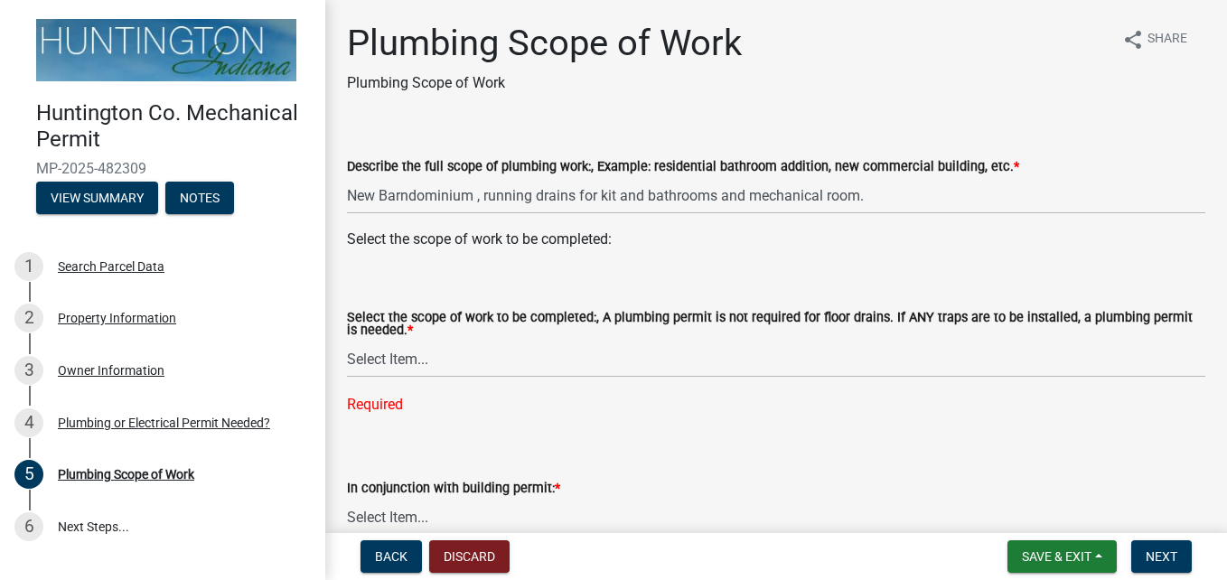
click at [614, 242] on div "Select the scope of work to be completed:" at bounding box center [776, 240] width 859 height 22
click at [391, 360] on select "Select Item... New Single-Family Dwelling New Two-Family Dwelling New Multi-Fam…" at bounding box center [776, 359] width 859 height 37
click at [347, 342] on select "Select Item... New Single-Family Dwelling New Two-Family Dwelling New Multi-Fam…" at bounding box center [776, 359] width 859 height 37
select select "5cb8d3c1-d748-406b-be1a-05abe1aa32c3"
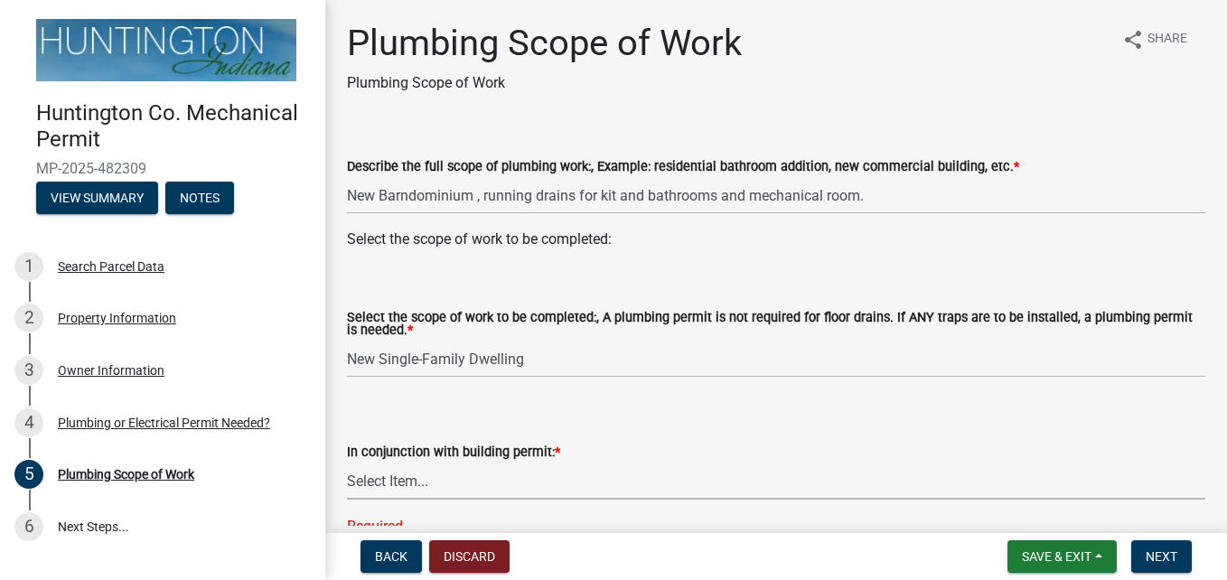
click at [401, 485] on select "Select Item... Yes No" at bounding box center [776, 481] width 859 height 37
click at [347, 464] on select "Select Item... Yes No" at bounding box center [776, 481] width 859 height 37
select select "0405a9c2-6f43-4f80-a7d2-d06340e14189"
click at [1171, 558] on span "Next" at bounding box center [1162, 557] width 32 height 14
click at [1161, 554] on span "Next" at bounding box center [1162, 557] width 32 height 14
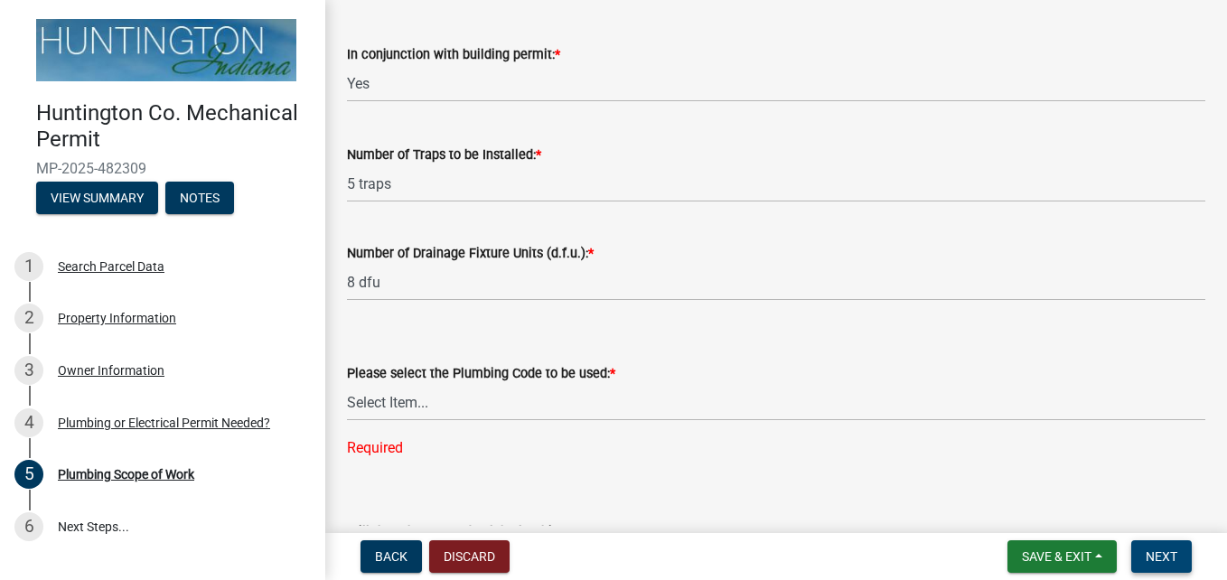
scroll to position [434, 0]
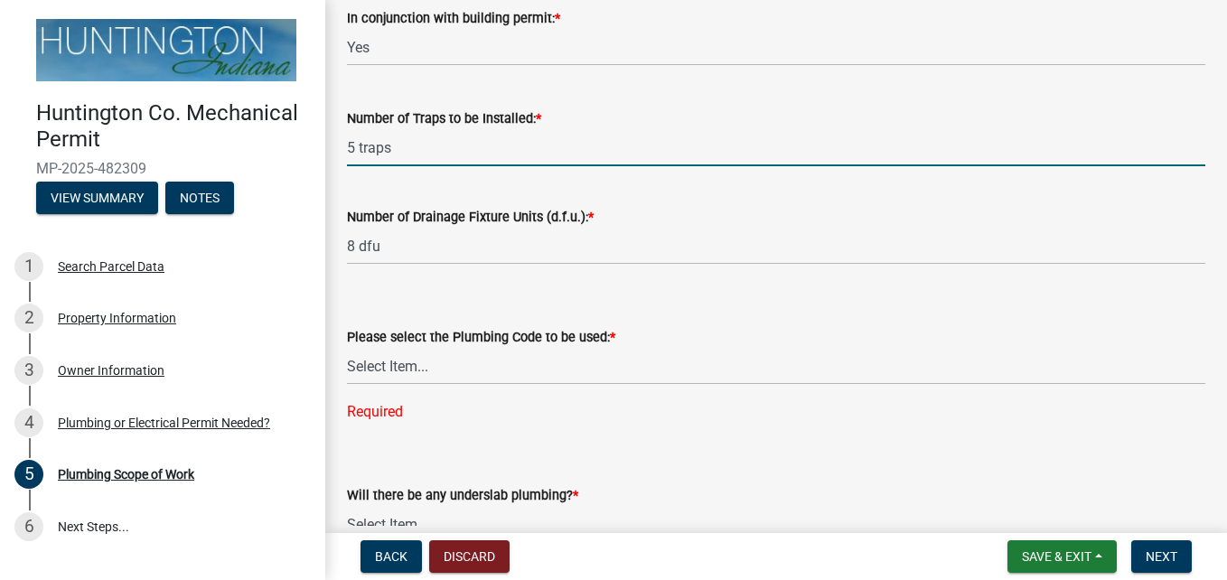
click at [352, 148] on input "5 traps" at bounding box center [776, 147] width 859 height 37
type input "13 traps"
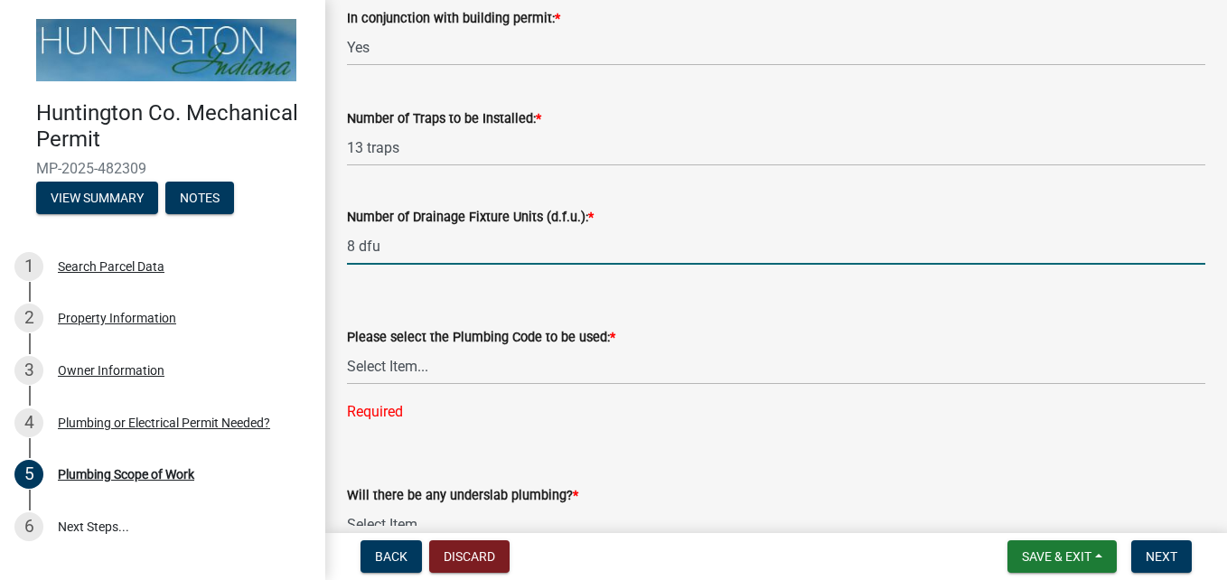
click at [354, 248] on input "8 dfu" at bounding box center [776, 246] width 859 height 37
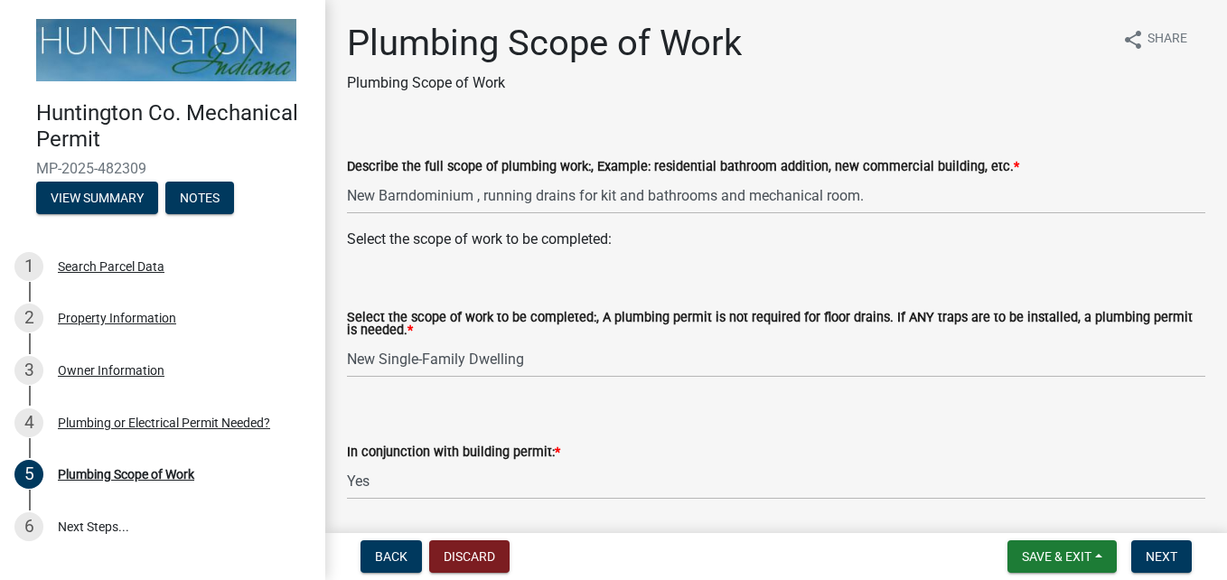
scroll to position [164, 0]
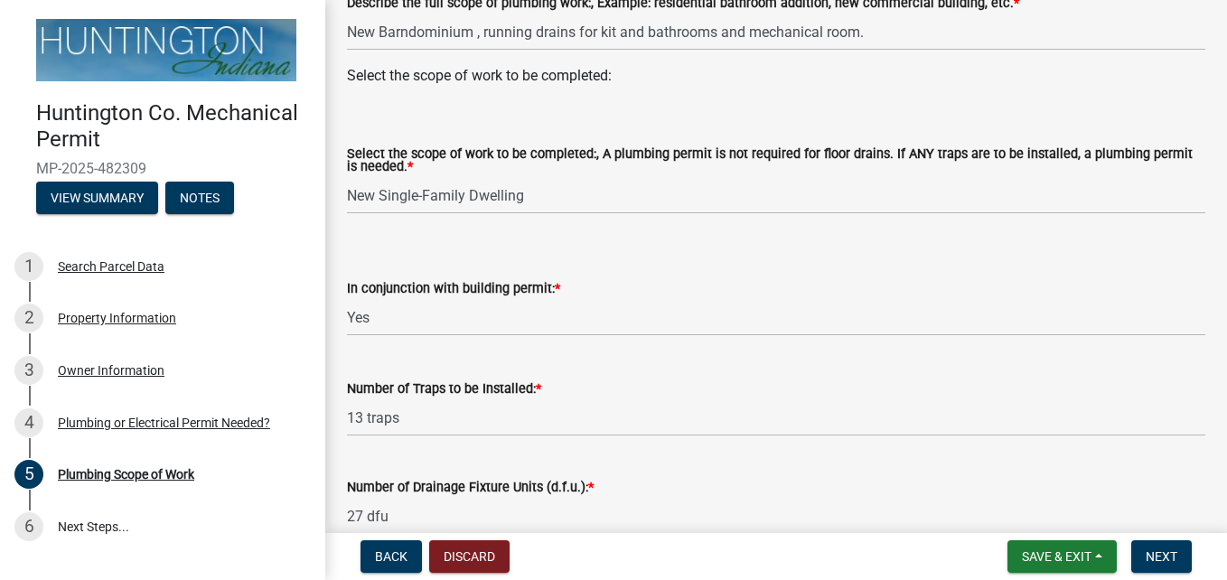
type input "27 dfu"
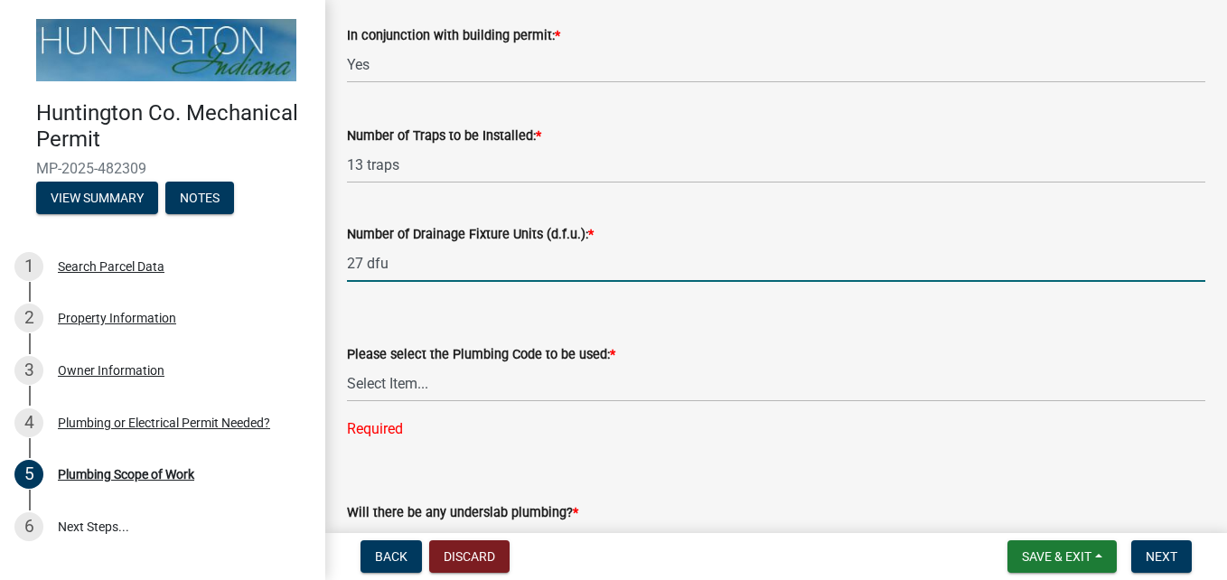
scroll to position [453, 0]
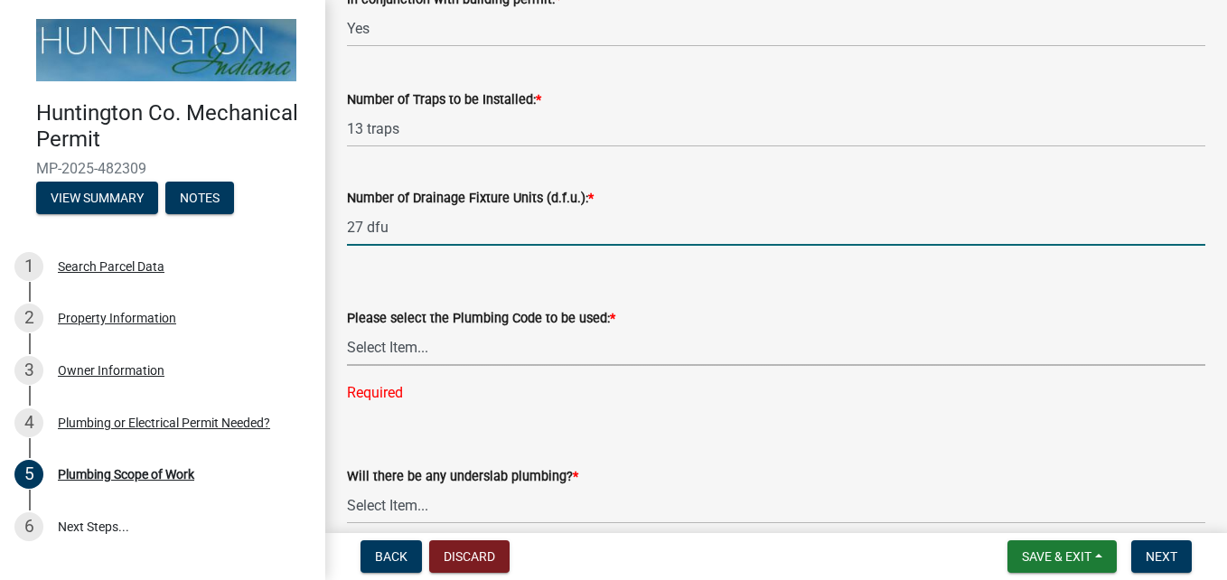
click at [407, 349] on select "Select Item... [US_STATE] Plumbing Code One & Two Family Dwelling Code" at bounding box center [776, 347] width 859 height 37
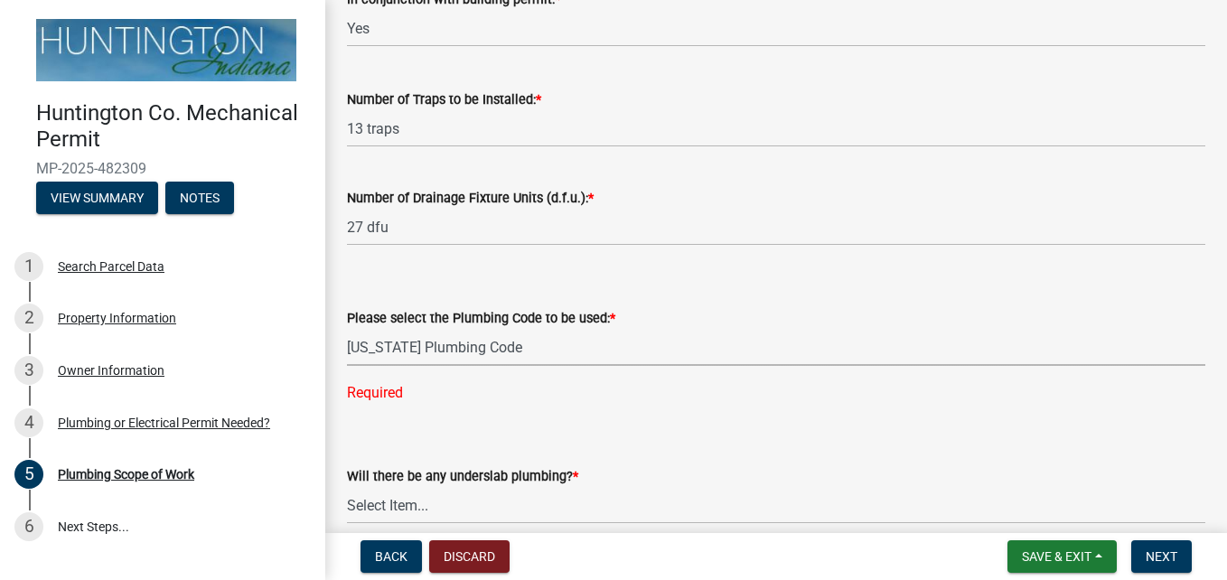
click at [347, 330] on select "Select Item... [US_STATE] Plumbing Code One & Two Family Dwelling Code" at bounding box center [776, 347] width 859 height 37
select select "736e6d53-cbaf-4783-a261-223333e881d4"
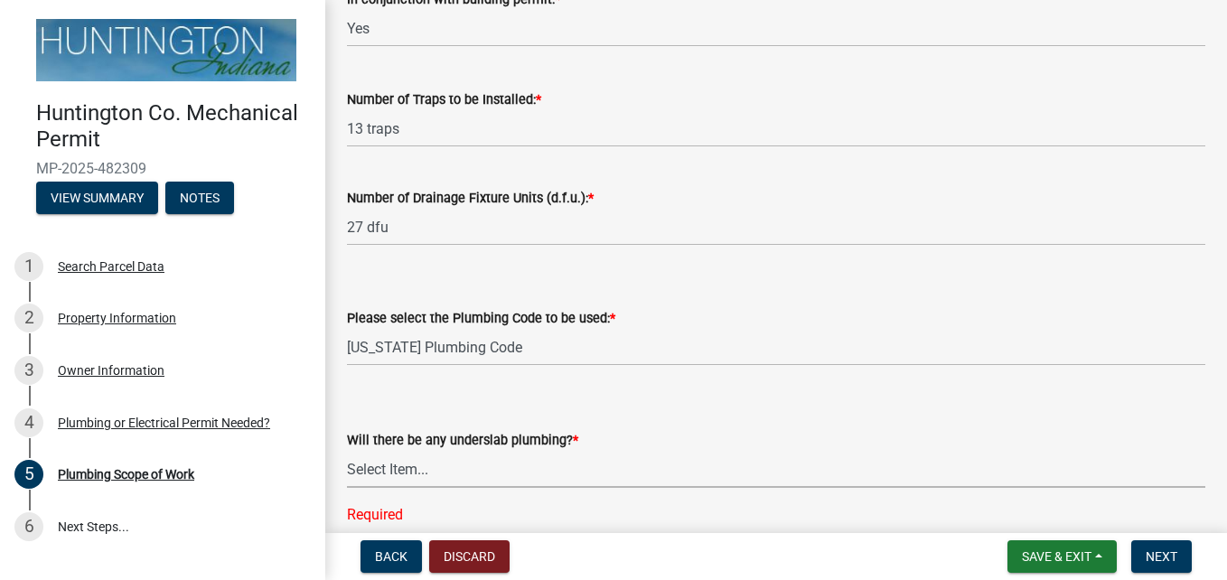
click at [405, 465] on select "Select Item... Yes No" at bounding box center [776, 469] width 859 height 37
click at [347, 452] on select "Select Item... Yes No" at bounding box center [776, 469] width 859 height 37
select select "b92bc407-a990-4713-b4f6-a575aa6de472"
click at [1153, 554] on span "Next" at bounding box center [1162, 557] width 32 height 14
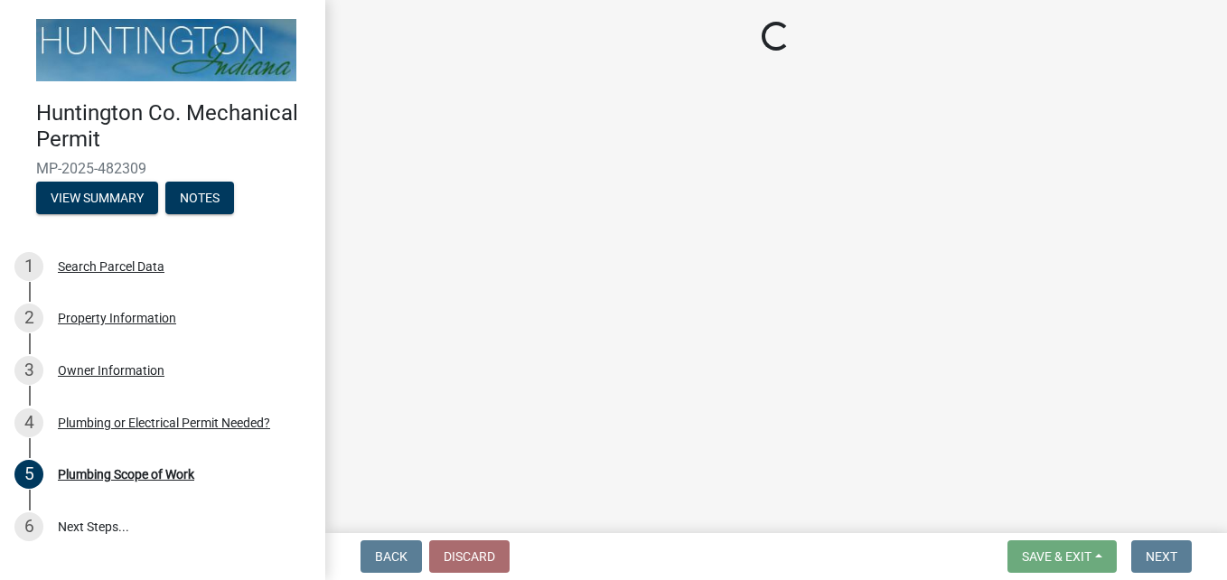
scroll to position [0, 0]
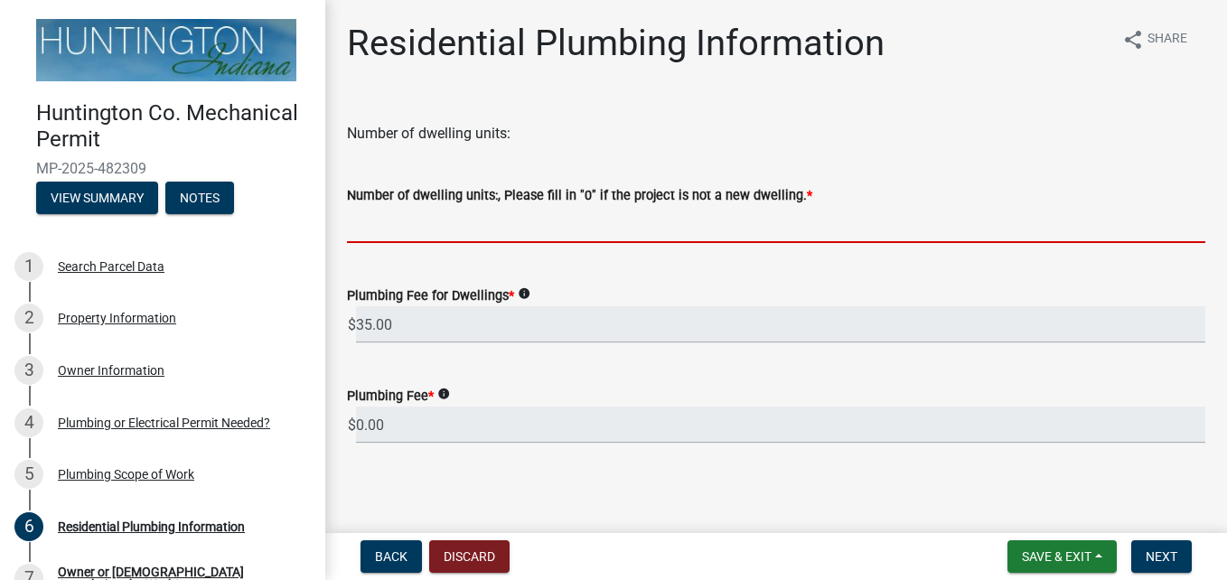
click at [393, 225] on input "text" at bounding box center [776, 224] width 859 height 37
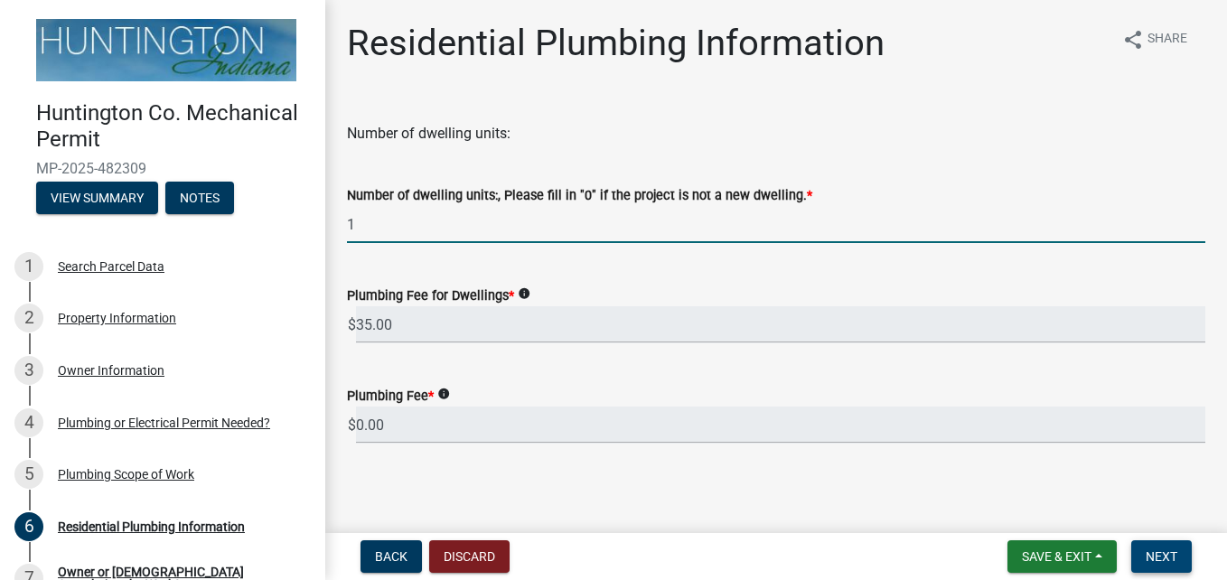
type input "1"
click at [1161, 550] on span "Next" at bounding box center [1162, 557] width 32 height 14
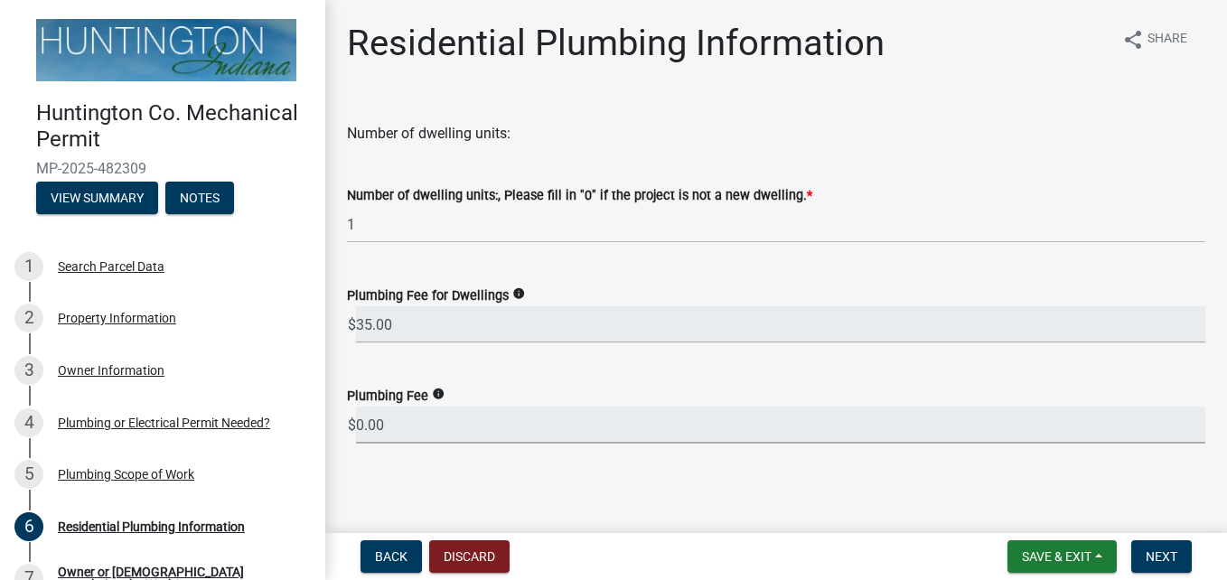
click at [399, 426] on input "0.00" at bounding box center [781, 425] width 850 height 37
click at [392, 424] on input "0.00" at bounding box center [781, 425] width 850 height 37
click at [1168, 555] on span "Next" at bounding box center [1162, 557] width 32 height 14
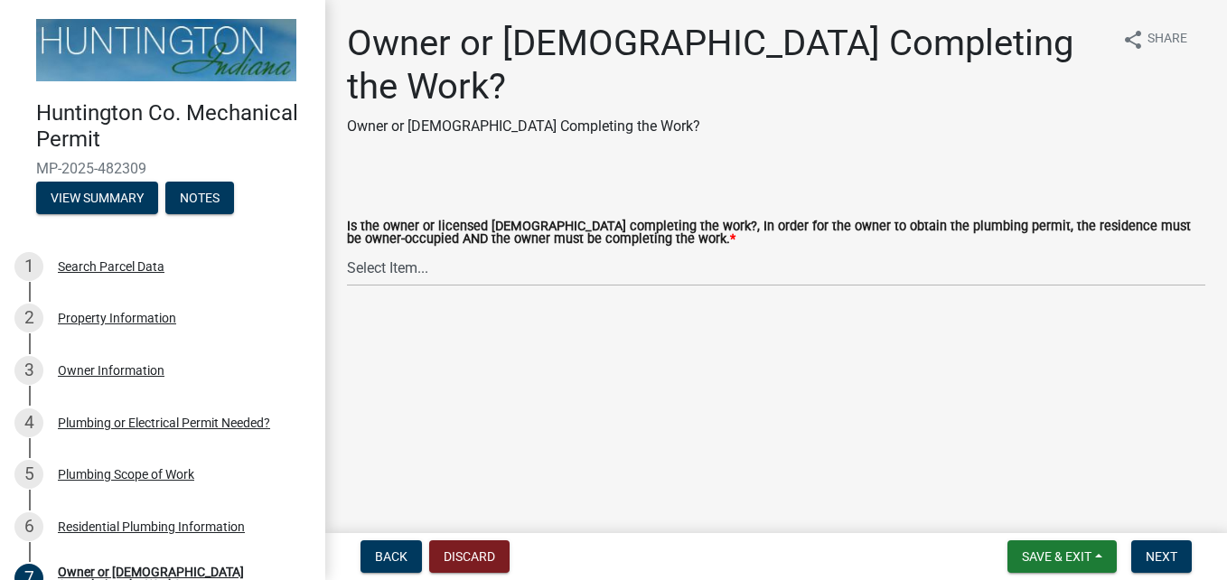
click at [419, 100] on div "Owner or [DEMOGRAPHIC_DATA] Completing the Work? Owner or [DEMOGRAPHIC_DATA] Co…" at bounding box center [727, 87] width 761 height 130
click at [399, 249] on select "Select Item... owner contractor" at bounding box center [776, 267] width 859 height 37
click at [347, 249] on select "Select Item... owner contractor" at bounding box center [776, 267] width 859 height 37
select select "8d715a64-a5a5-441e-a5cd-ea51fdab5002"
click at [1170, 547] on button "Next" at bounding box center [1162, 556] width 61 height 33
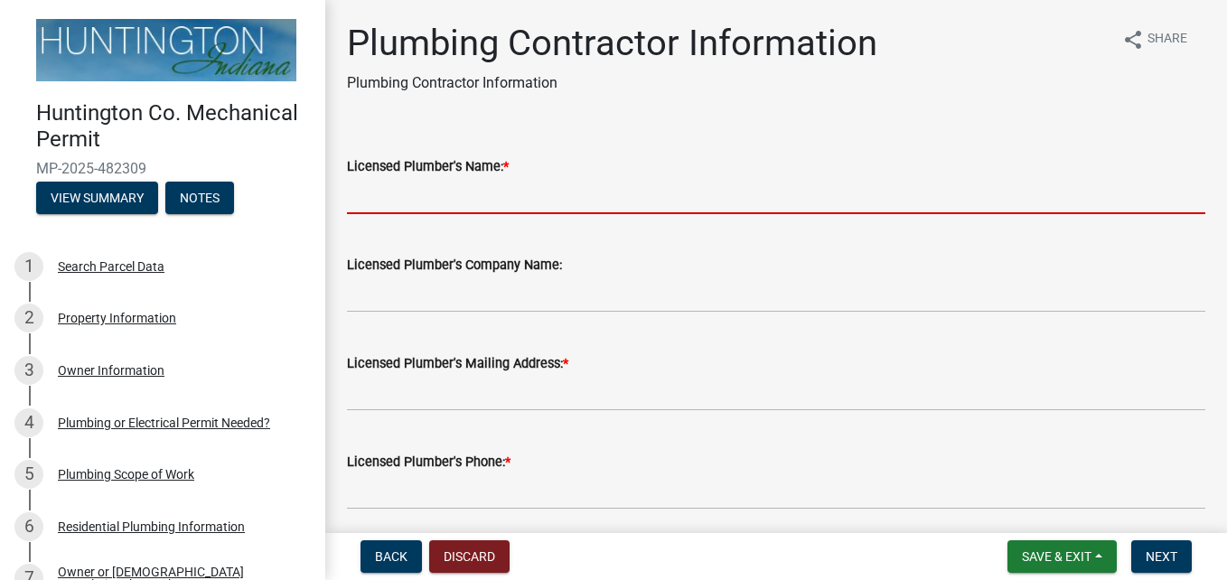
click at [467, 188] on input "Licensed Plumber's Name: *" at bounding box center [776, 195] width 859 height 37
type input "[PERSON_NAME]"
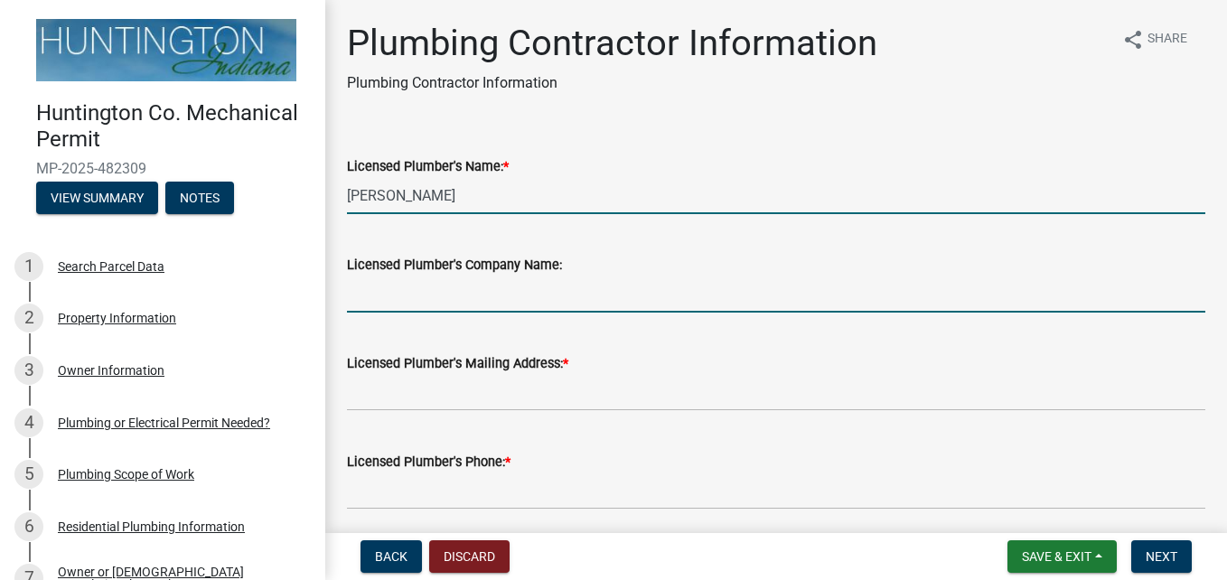
type input "All Phase Plumbing"
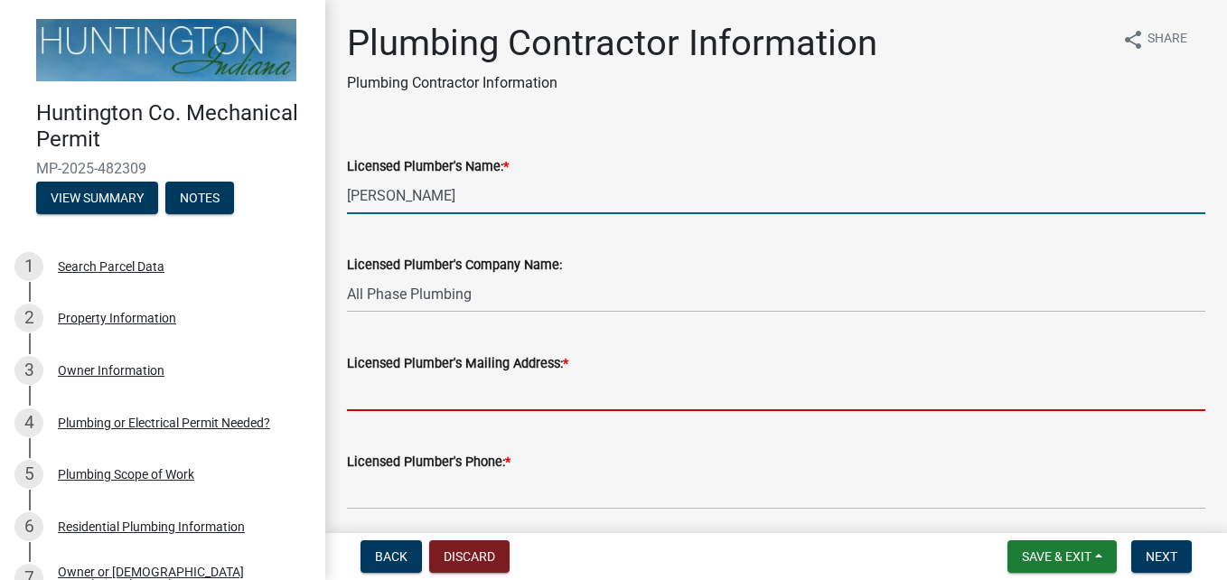
type input "[STREET_ADDRESS]"
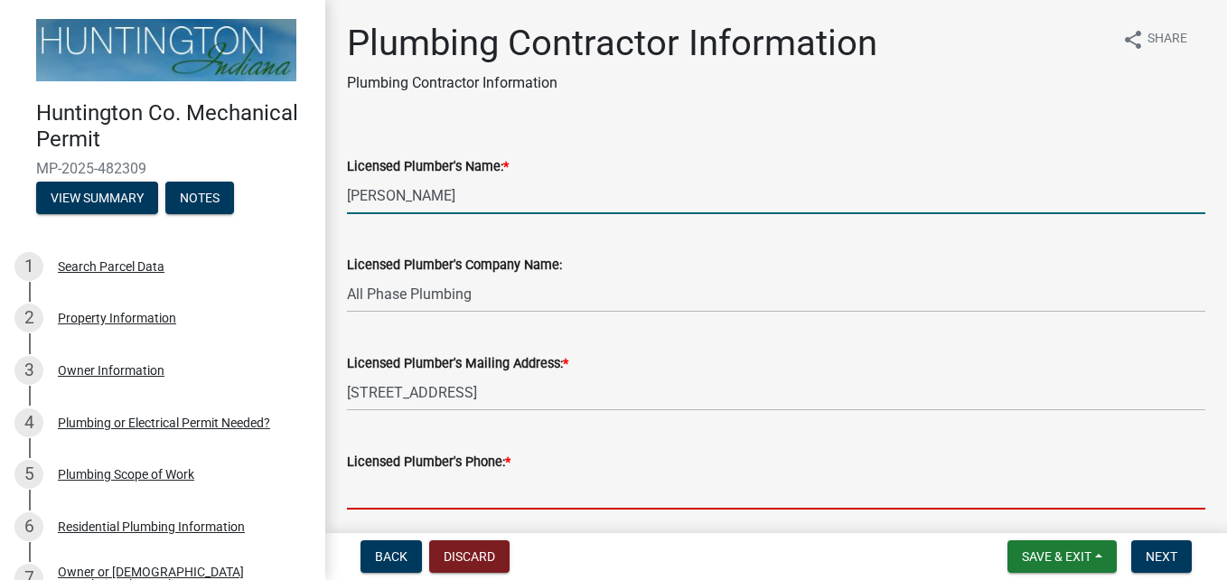
type input "2603586999"
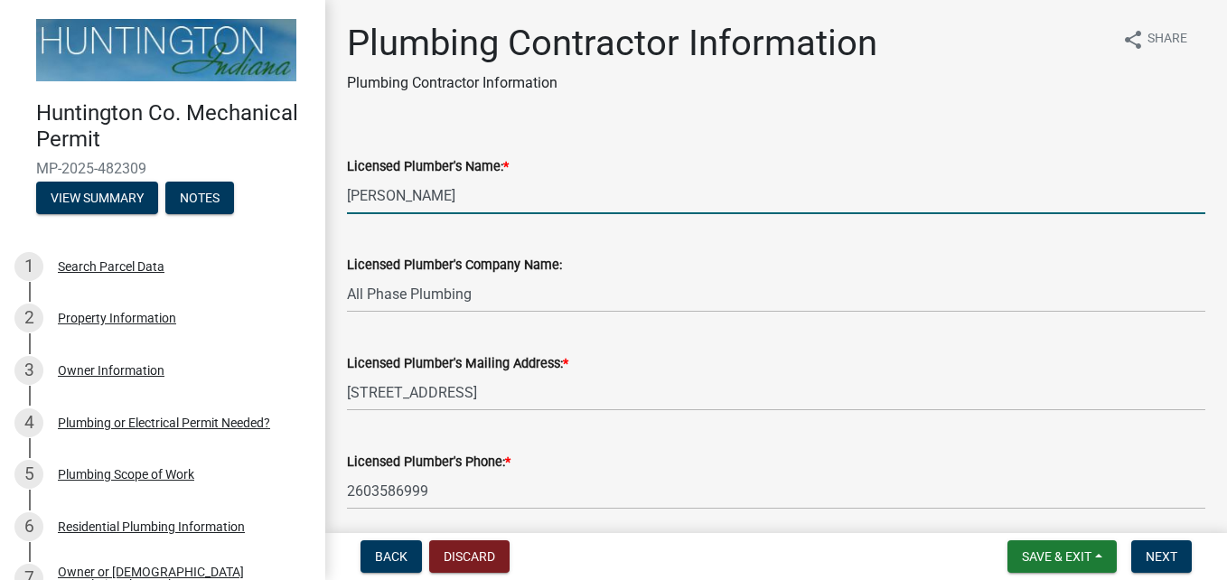
type input "PC10600363"
click at [1172, 557] on span "Next" at bounding box center [1162, 557] width 32 height 14
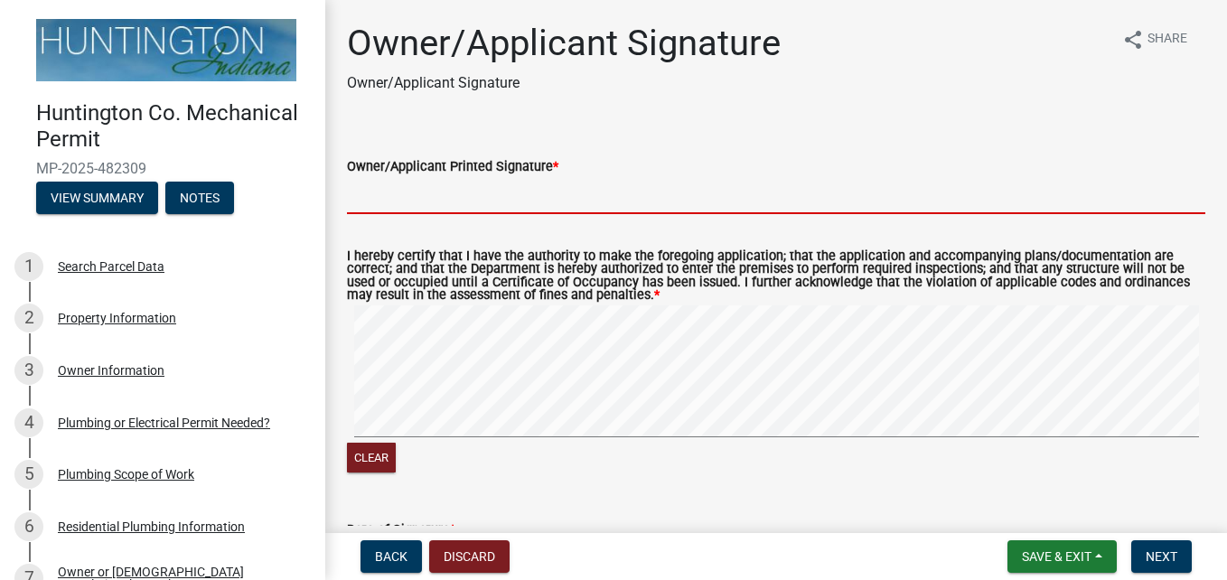
click at [405, 197] on input "Owner/Applicant Printed Signature *" at bounding box center [776, 195] width 859 height 37
type input "[PERSON_NAME] - All Phase Plumbing"
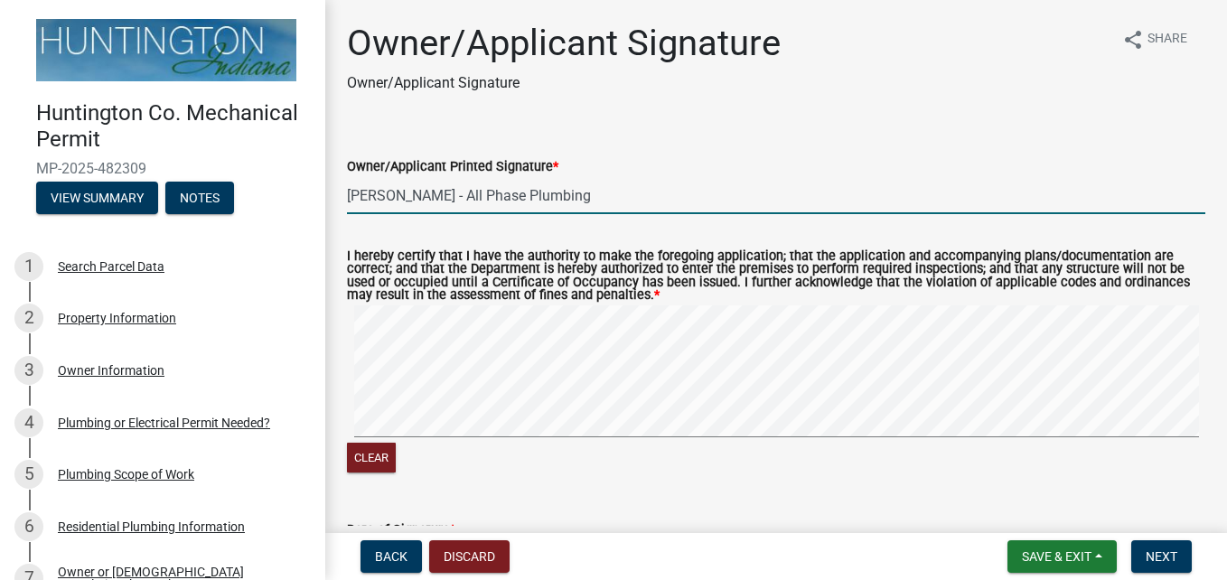
select select "9"
select select "2025"
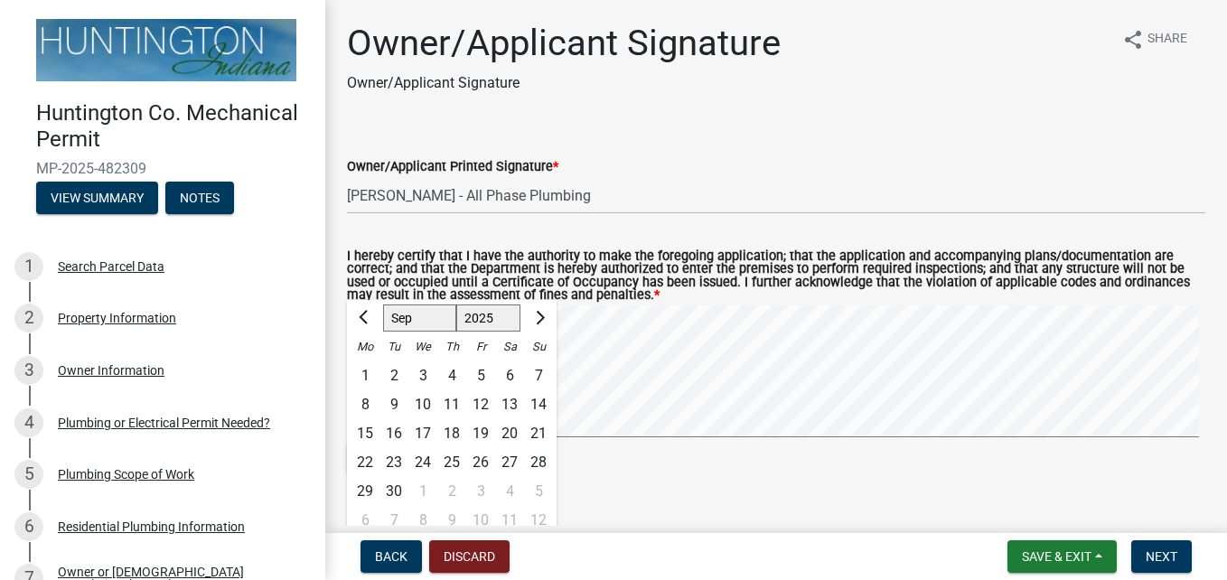
click at [804, 491] on wm-data-entity-input "I hereby certify that I have the authority to make the foregoing application; t…" at bounding box center [776, 361] width 859 height 265
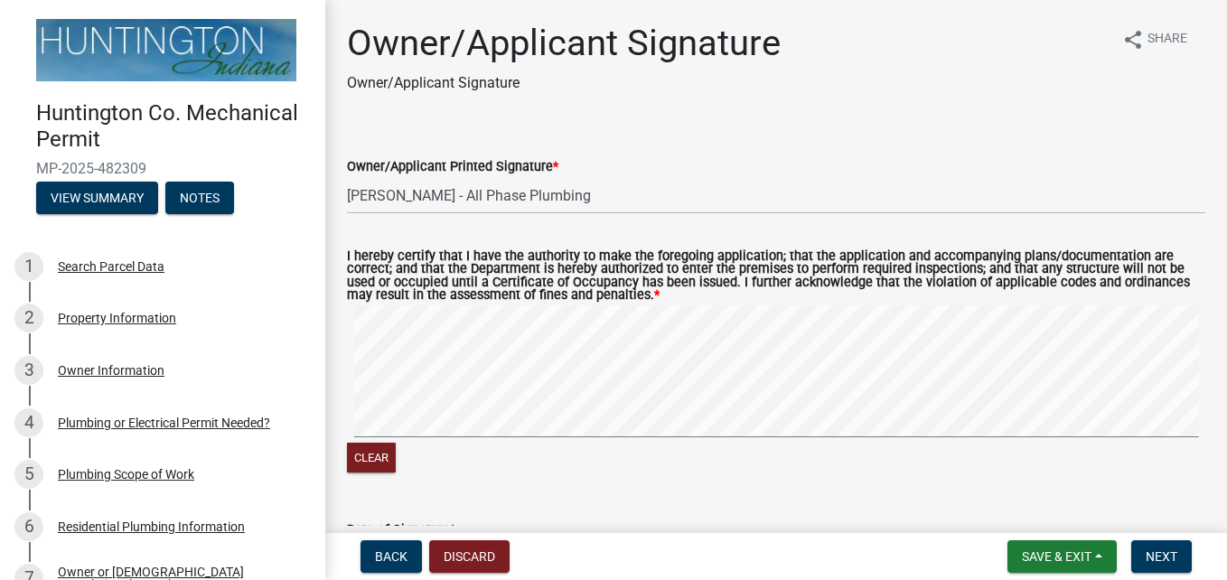
click at [1153, 539] on nav "Back Discard Save & Exit Save Save & Exit Next" at bounding box center [776, 556] width 902 height 47
click at [1156, 552] on span "Next" at bounding box center [1162, 557] width 32 height 14
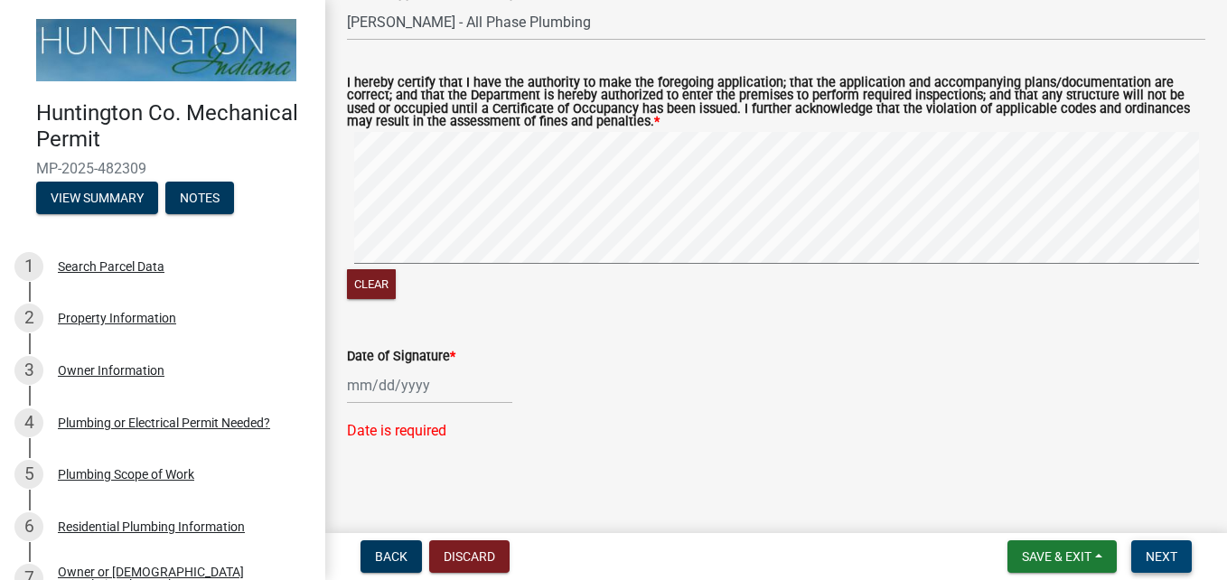
scroll to position [175, 0]
click at [390, 388] on div at bounding box center [429, 384] width 165 height 37
select select "9"
select select "2025"
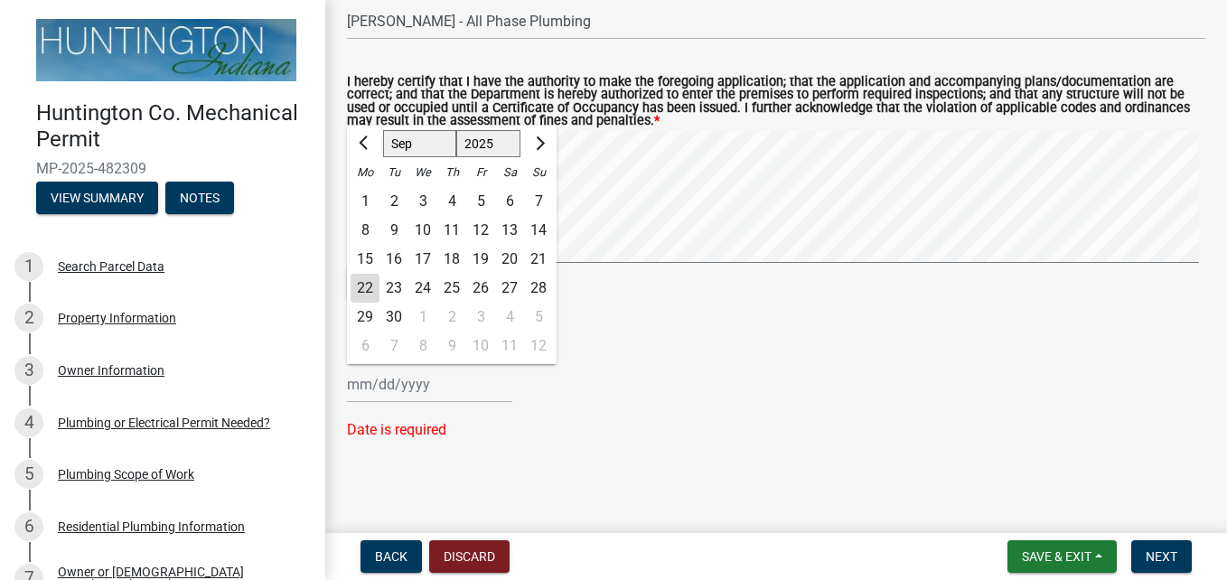
click at [369, 287] on div "22" at bounding box center [365, 288] width 29 height 29
type input "[DATE]"
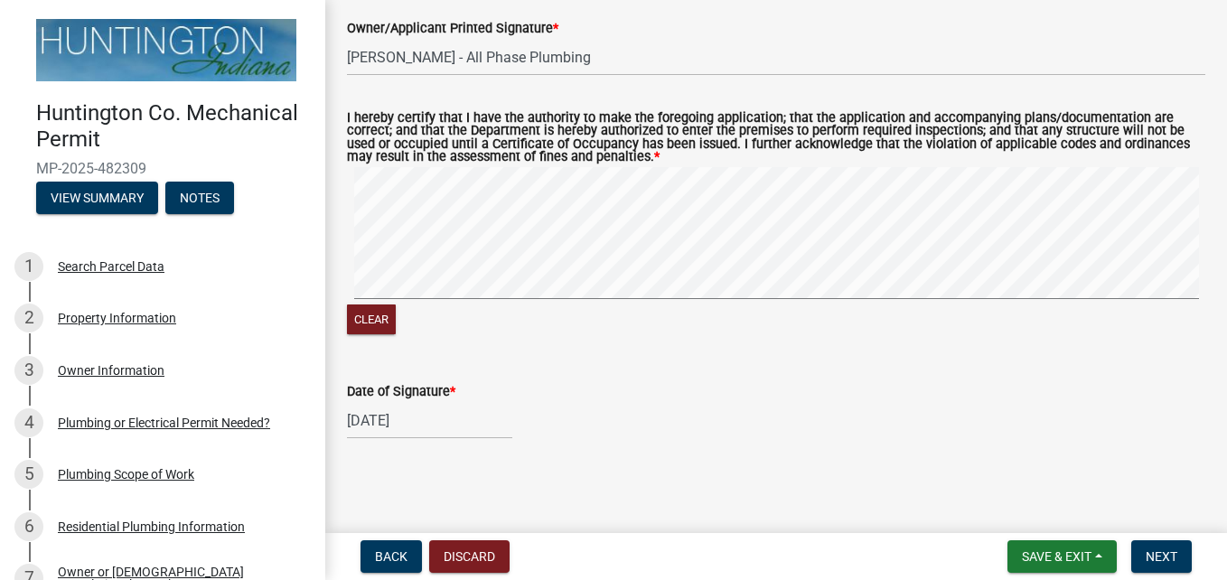
scroll to position [139, 0]
click at [1153, 555] on span "Next" at bounding box center [1162, 557] width 32 height 14
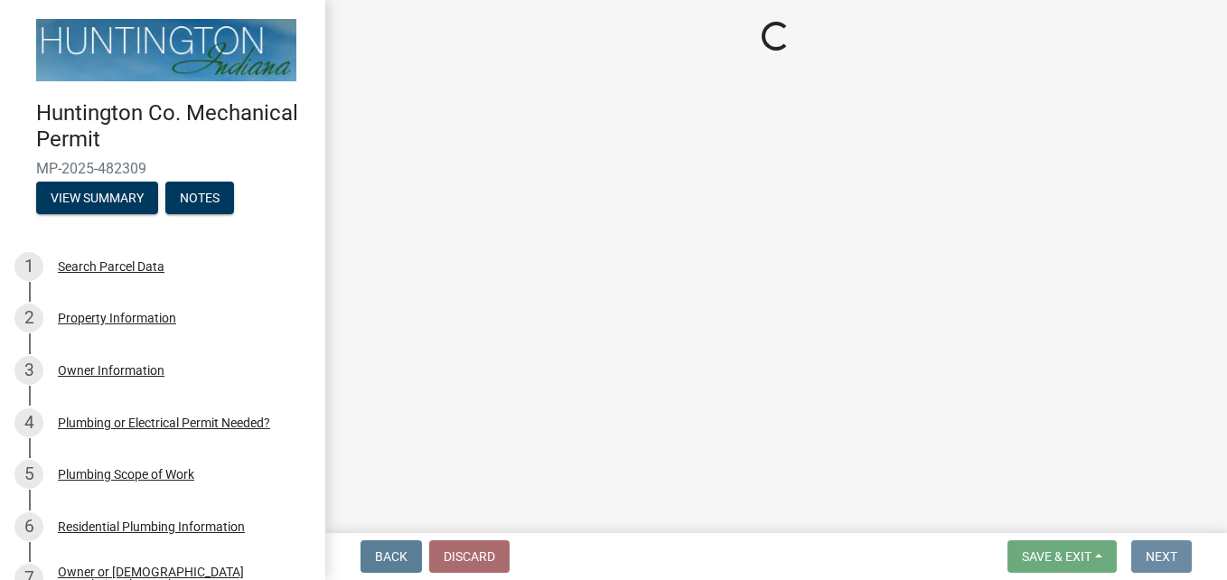
scroll to position [0, 0]
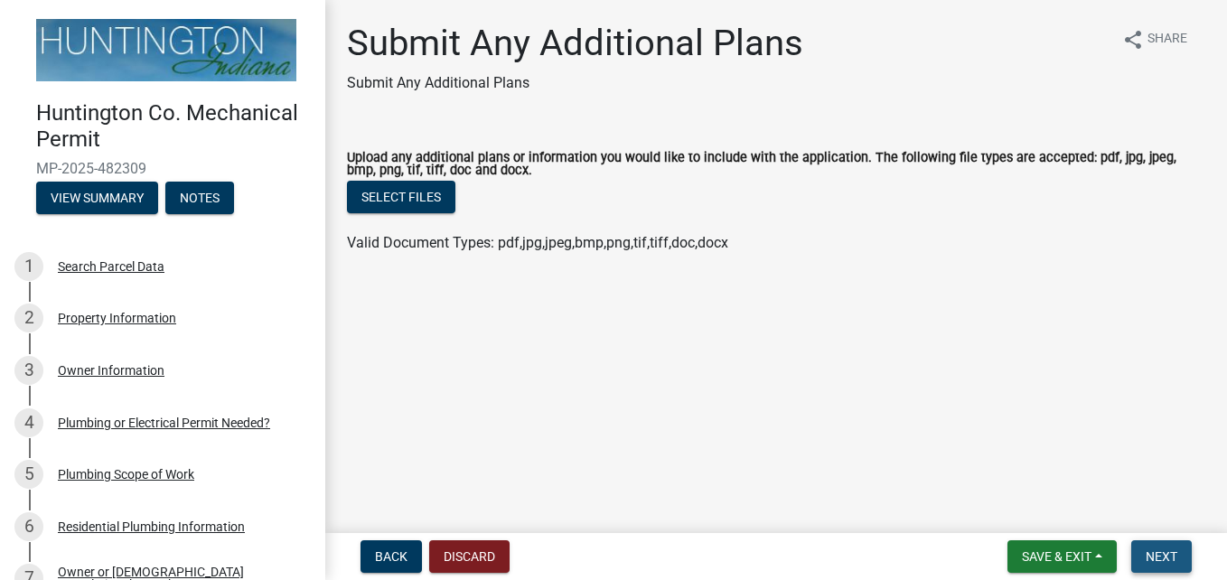
click at [1165, 556] on span "Next" at bounding box center [1162, 557] width 32 height 14
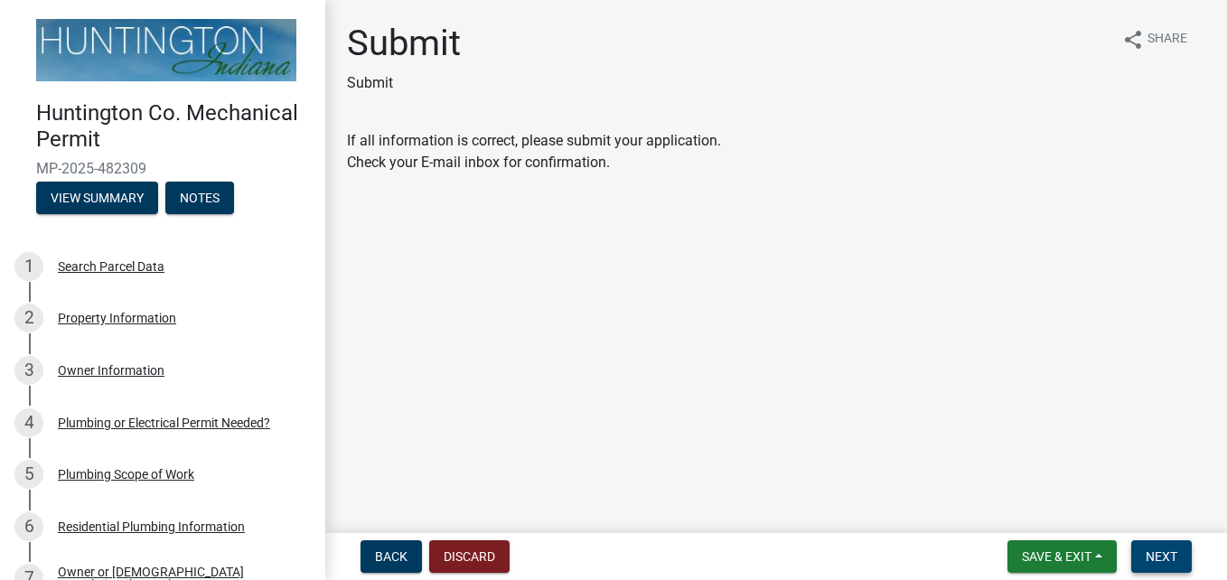
click at [1163, 556] on span "Next" at bounding box center [1162, 557] width 32 height 14
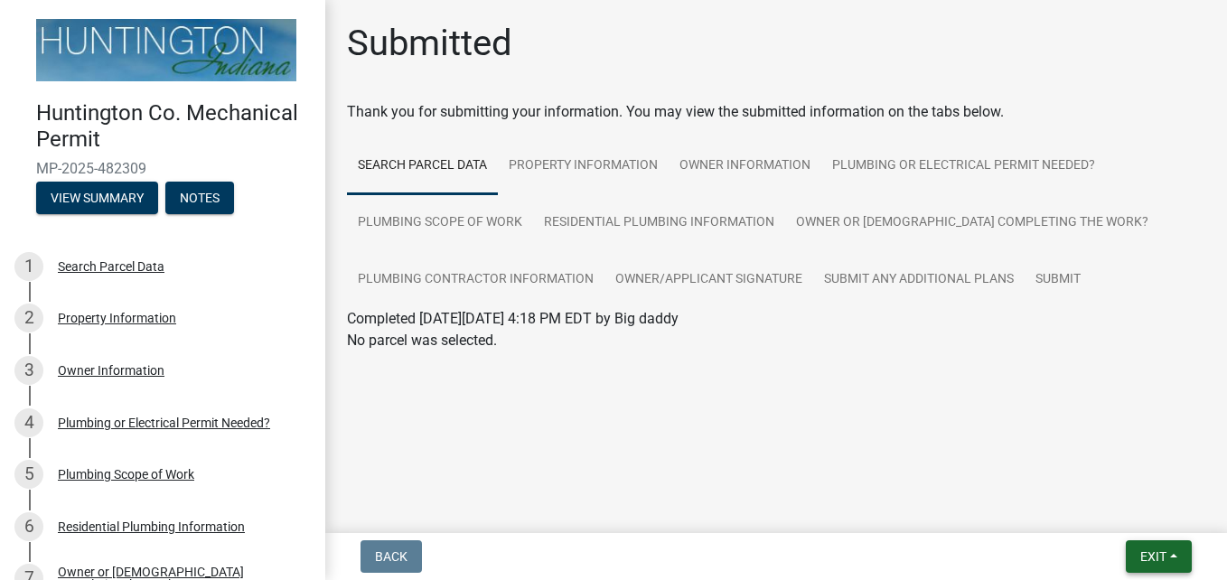
click at [1161, 557] on span "Exit" at bounding box center [1154, 557] width 26 height 14
click at [1113, 510] on button "Save & Exit" at bounding box center [1120, 509] width 145 height 43
